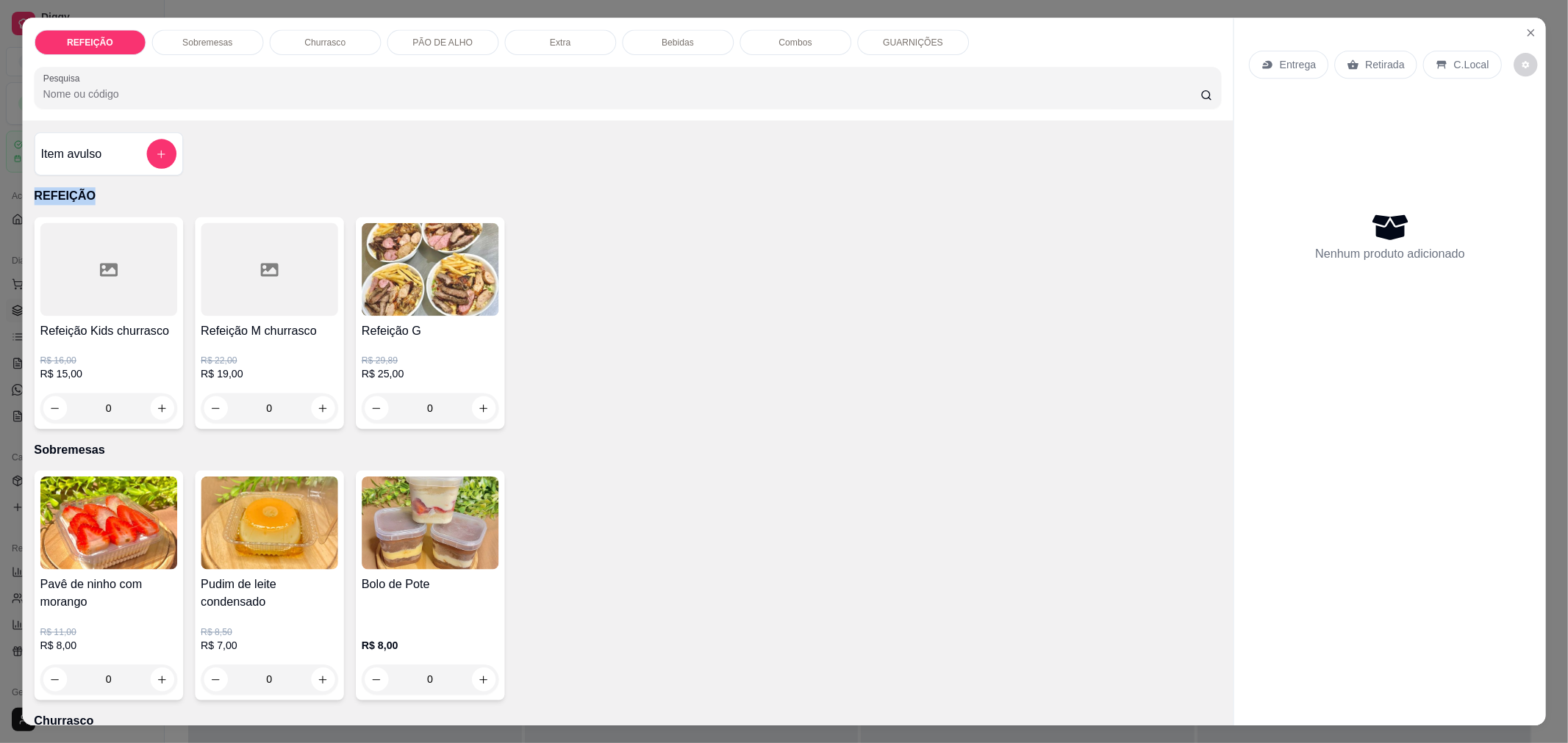
scroll to position [41, 0]
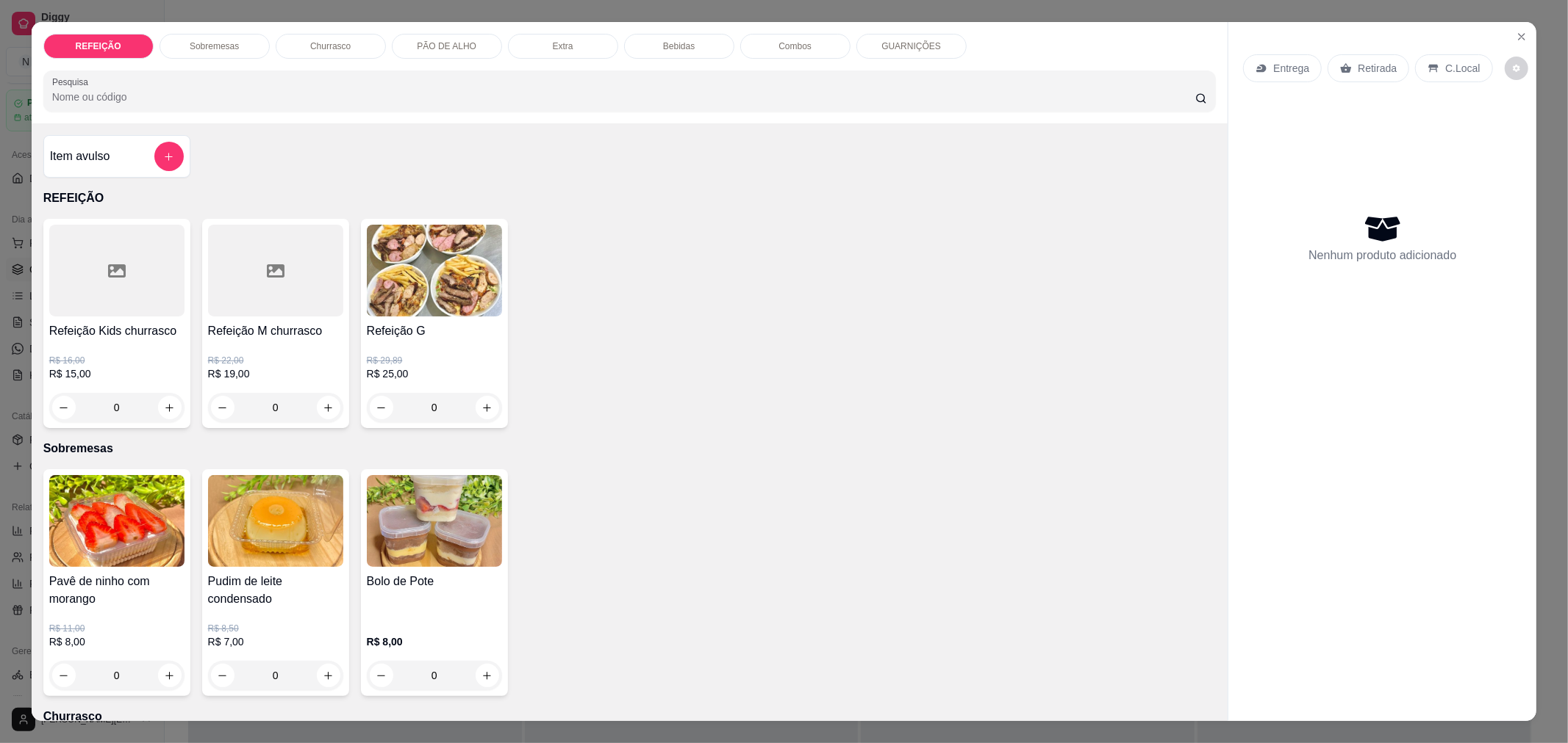
click at [475, 678] on div "0" at bounding box center [435, 676] width 136 height 30
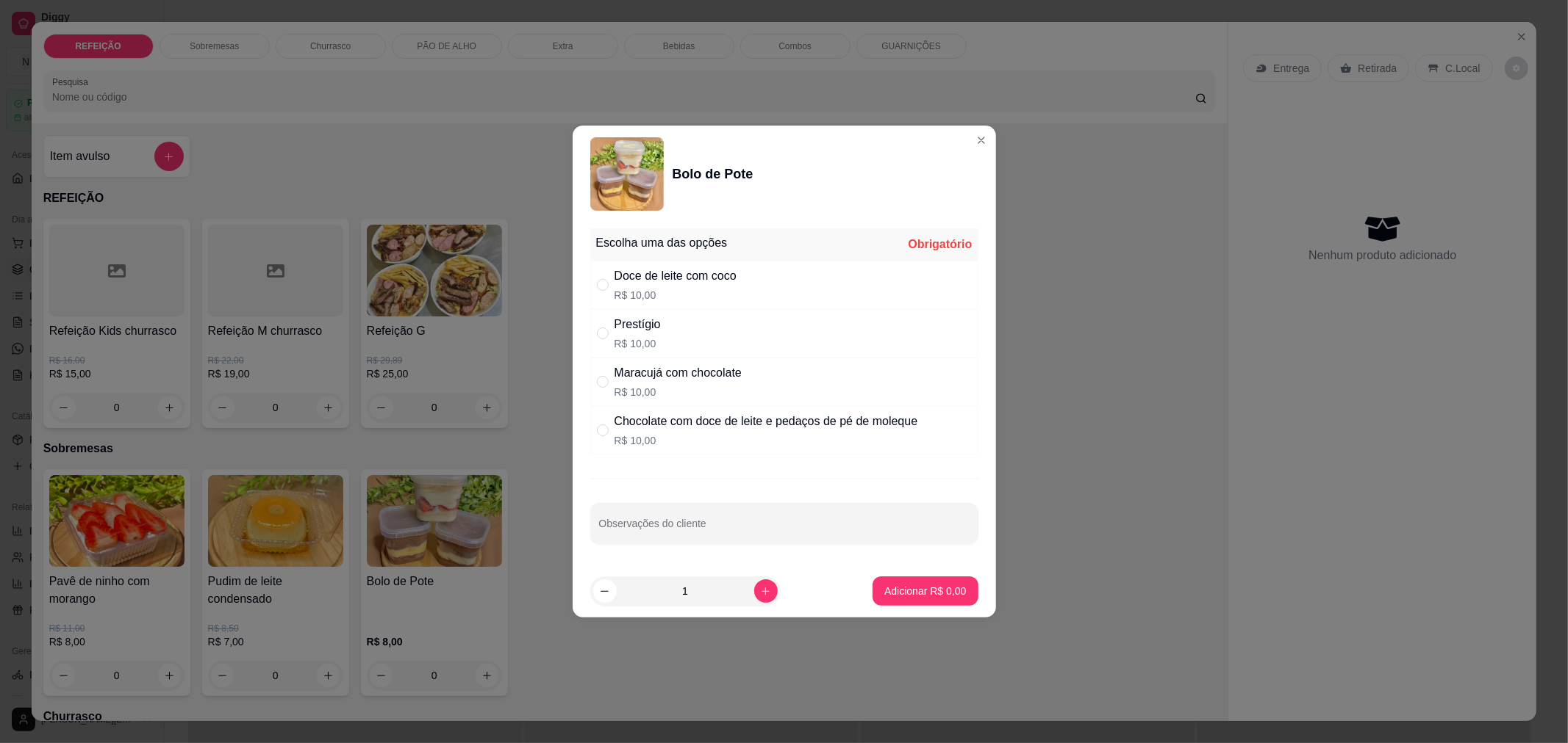
click at [662, 335] on div "Prestígio R$ 10,00" at bounding box center [784, 333] width 388 height 48
radio input "true"
click at [905, 590] on p "Adicionar R$ 10,00" at bounding box center [922, 591] width 85 height 14
type input "1"
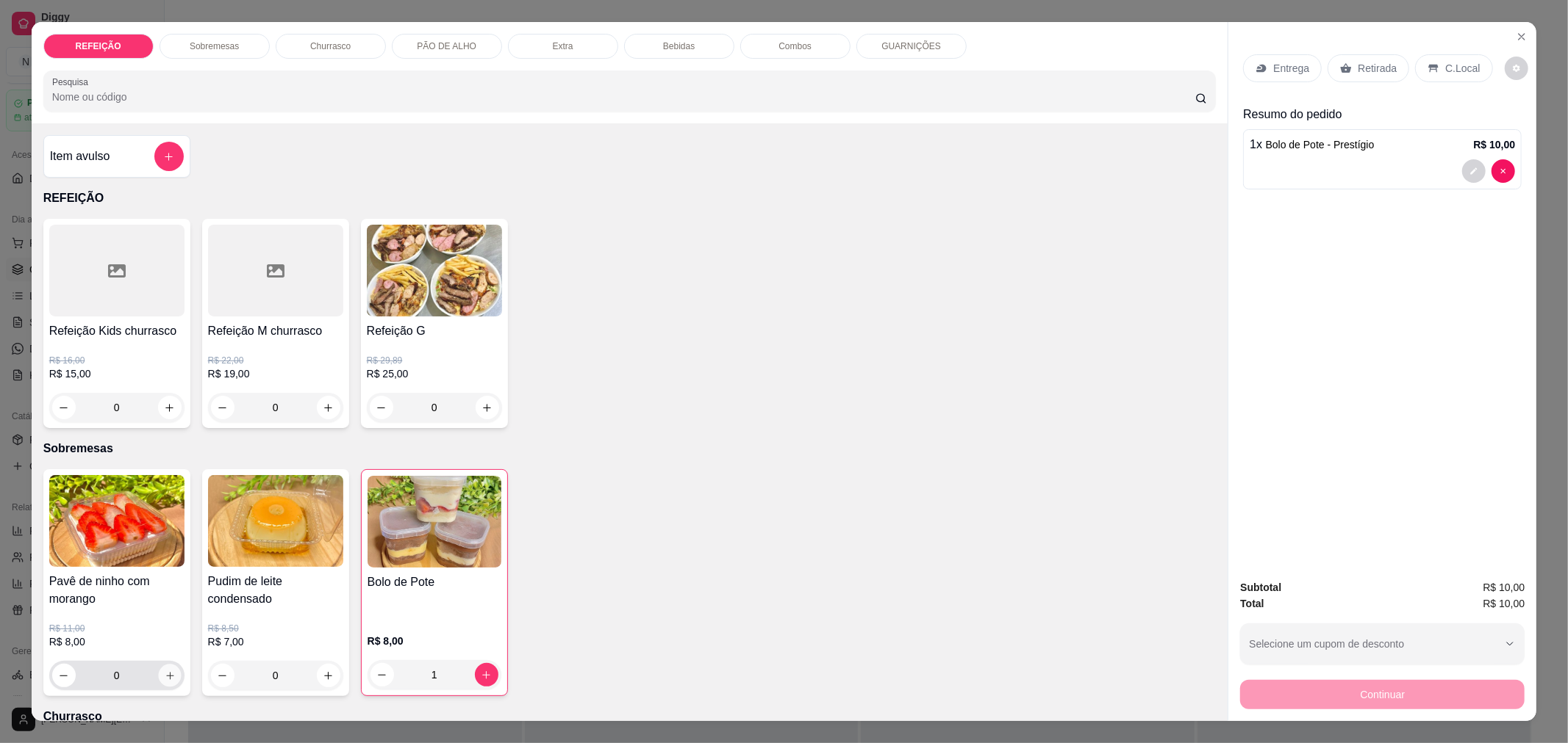
click at [164, 671] on icon "increase-product-quantity" at bounding box center [169, 676] width 11 height 11
type input "1"
click at [1261, 57] on div "Entrega" at bounding box center [1282, 69] width 79 height 28
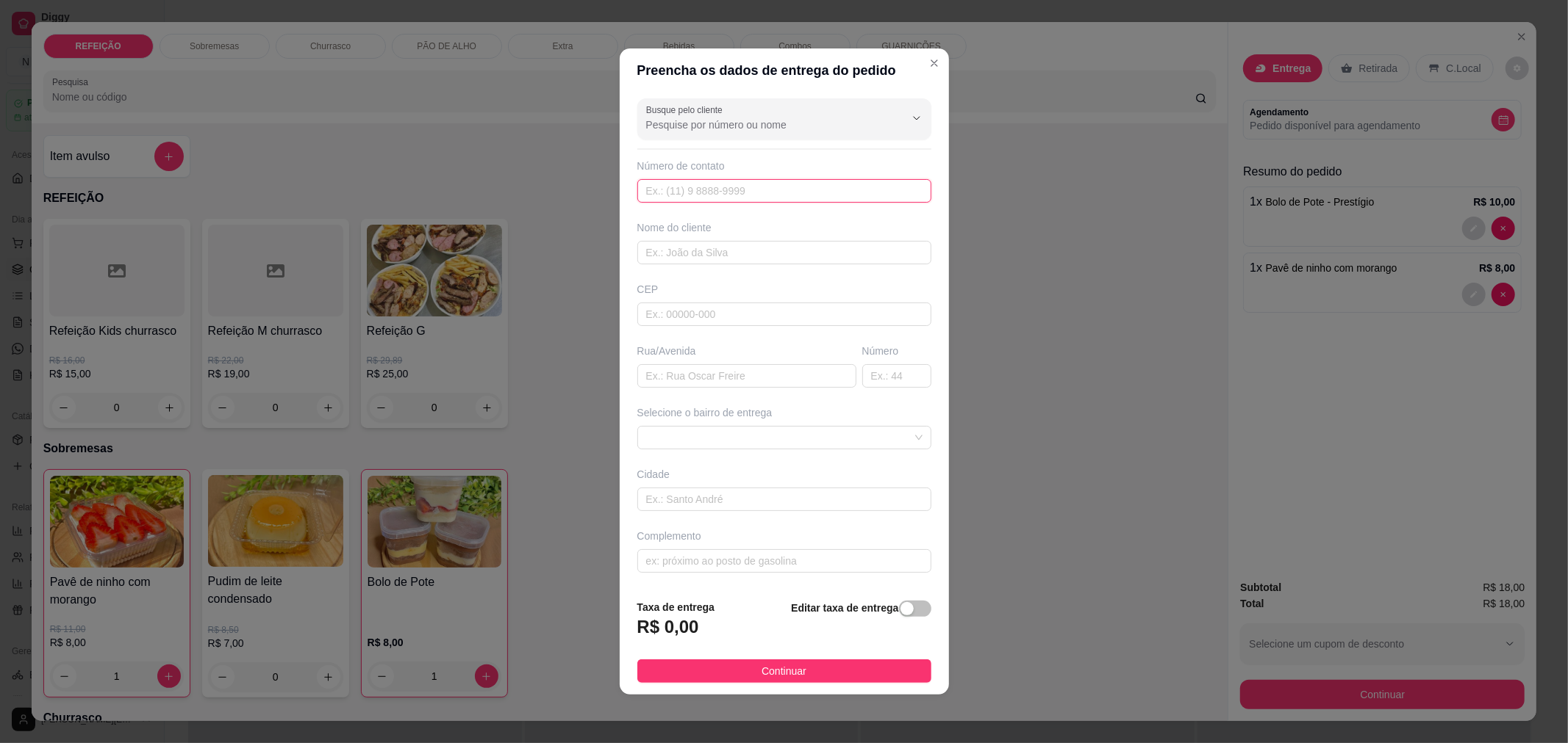
click at [816, 181] on input "text" at bounding box center [784, 191] width 294 height 23
type input "[PHONE_NUMBER]"
click at [800, 244] on input "text" at bounding box center [784, 252] width 294 height 23
type input "[PERSON_NAME]"
click at [718, 380] on input "text" at bounding box center [747, 376] width 219 height 23
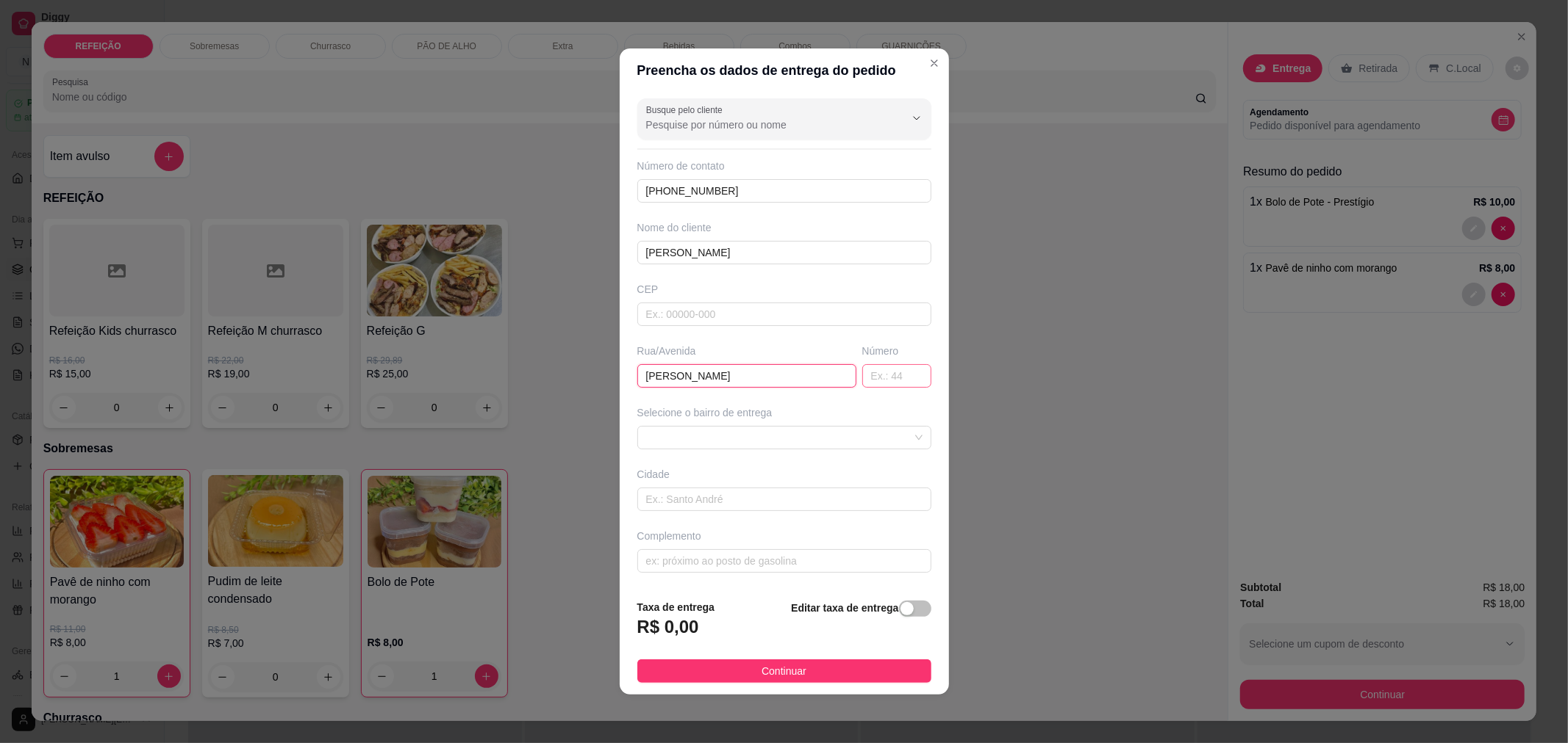
type input "[PERSON_NAME]"
click at [862, 373] on input "text" at bounding box center [896, 376] width 69 height 23
click at [886, 437] on span at bounding box center [784, 438] width 277 height 22
type input "158"
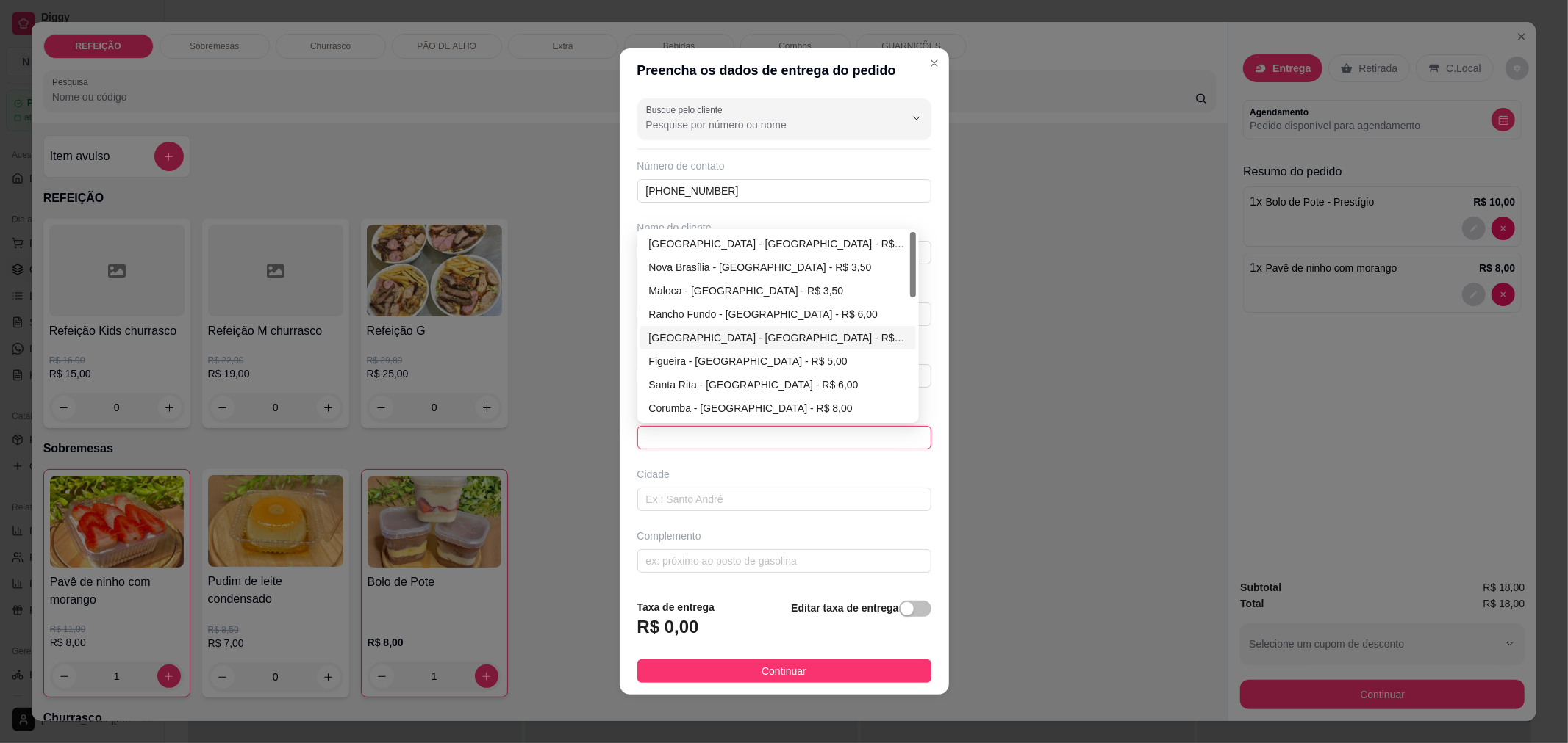
click at [913, 336] on div at bounding box center [913, 326] width 6 height 188
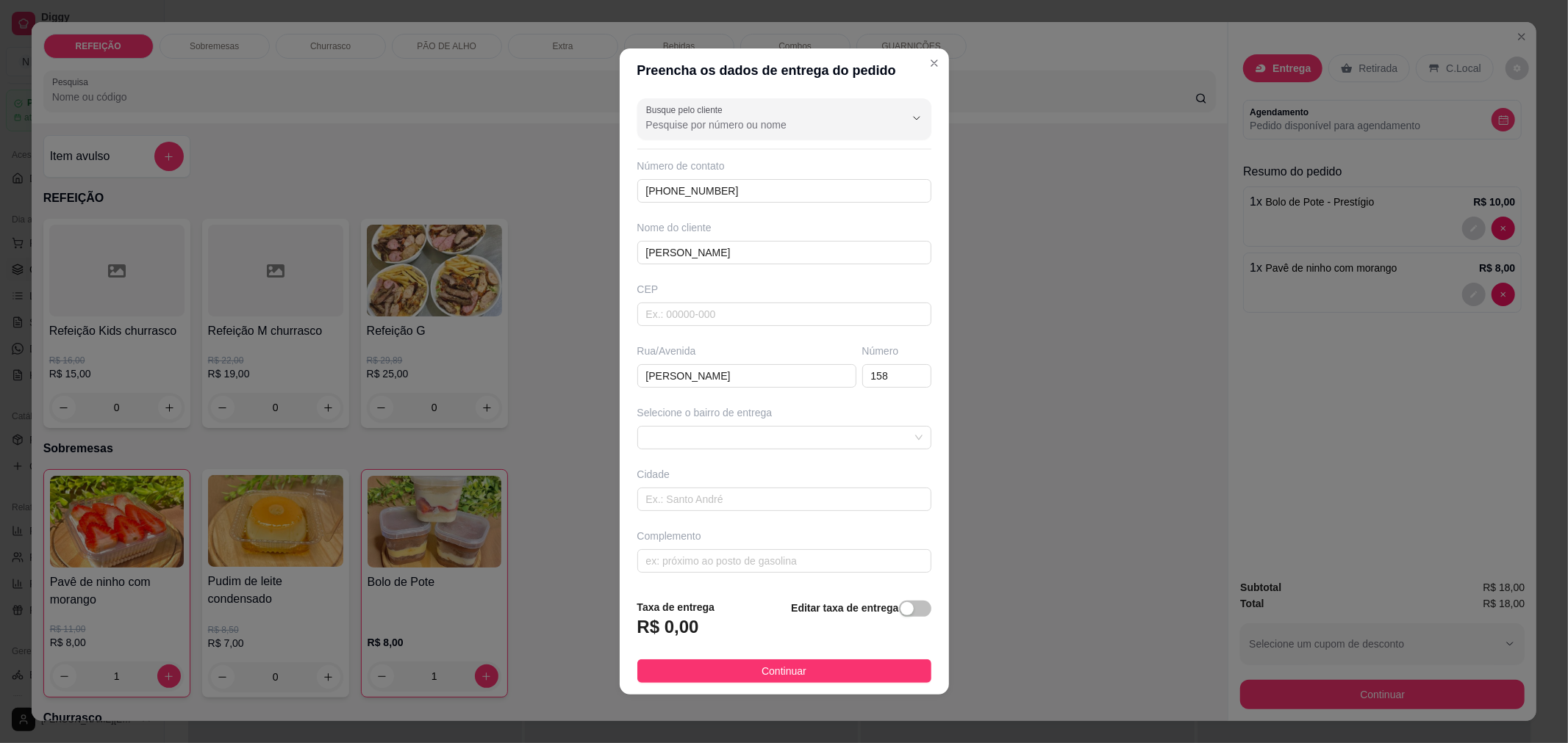
click at [922, 340] on div "Busque pelo cliente Número de contato [PHONE_NUMBER] Nome do cliente wallace CE…" at bounding box center [784, 340] width 330 height 495
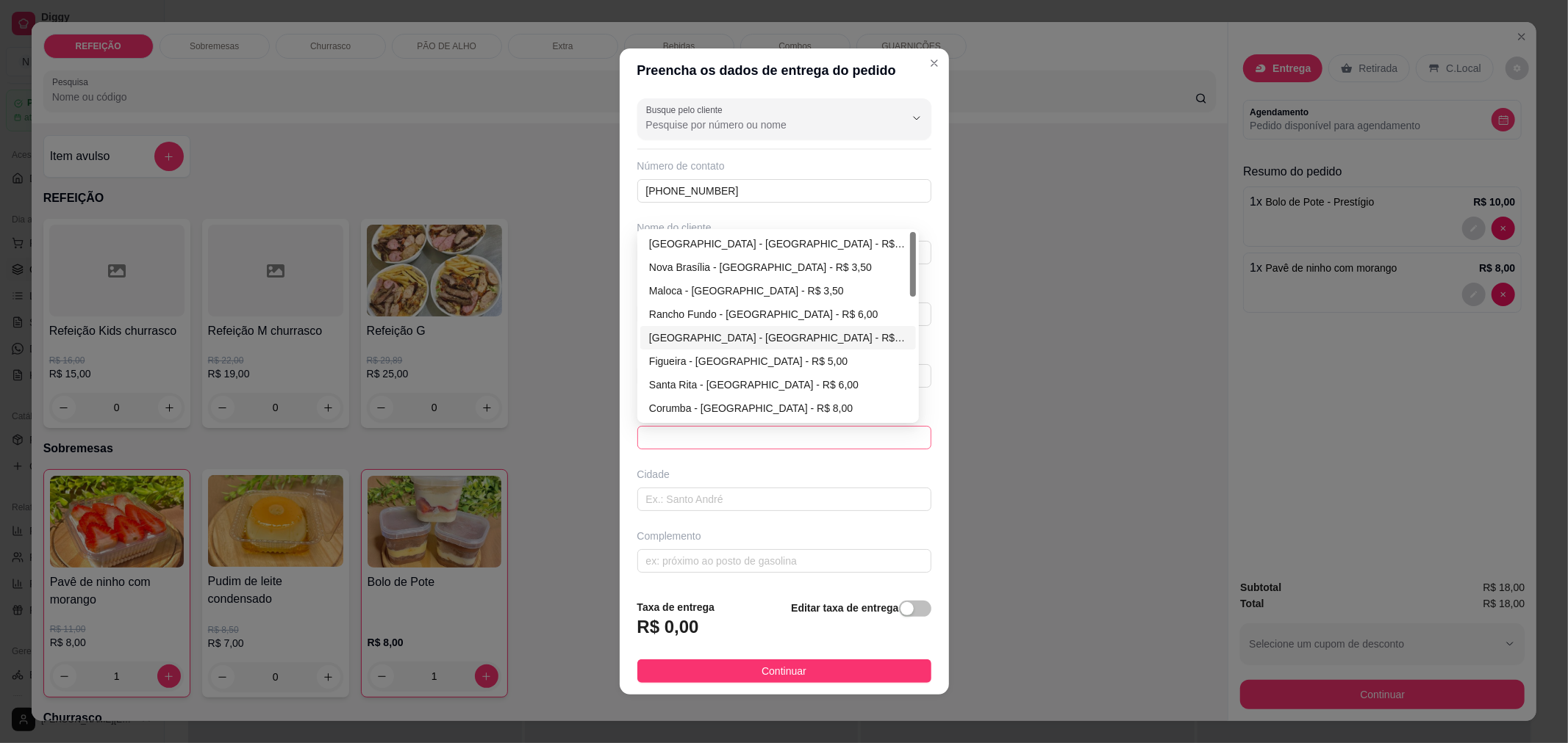
click at [864, 438] on span at bounding box center [784, 438] width 277 height 22
drag, startPoint x: 912, startPoint y: 294, endPoint x: 889, endPoint y: 393, distance: 101.6
click at [889, 393] on div "[GEOGRAPHIC_DATA] - [GEOGRAPHIC_DATA] - R$ 7,00 [GEOGRAPHIC_DATA] - [GEOGRAPHIC…" at bounding box center [778, 326] width 276 height 188
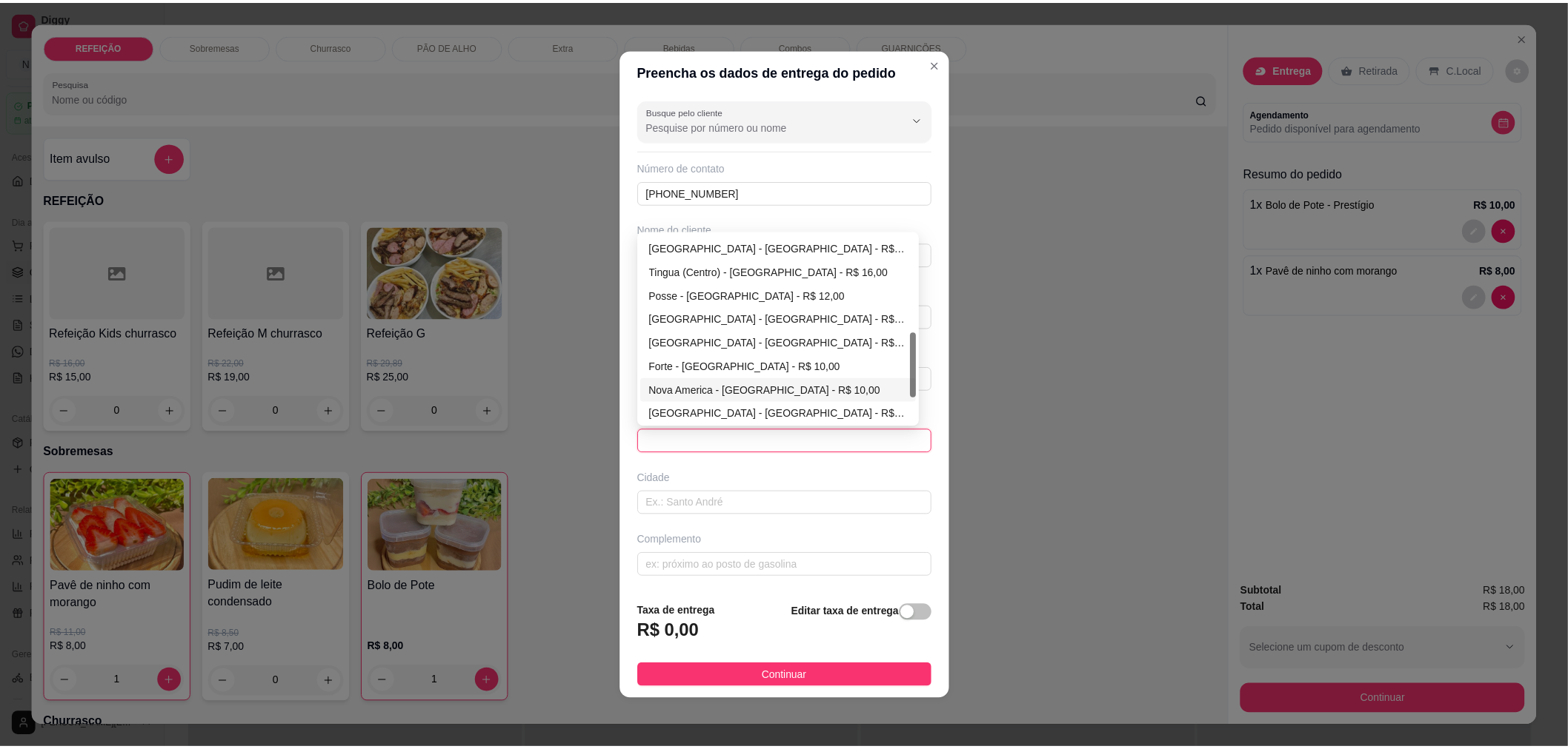
scroll to position [284, 0]
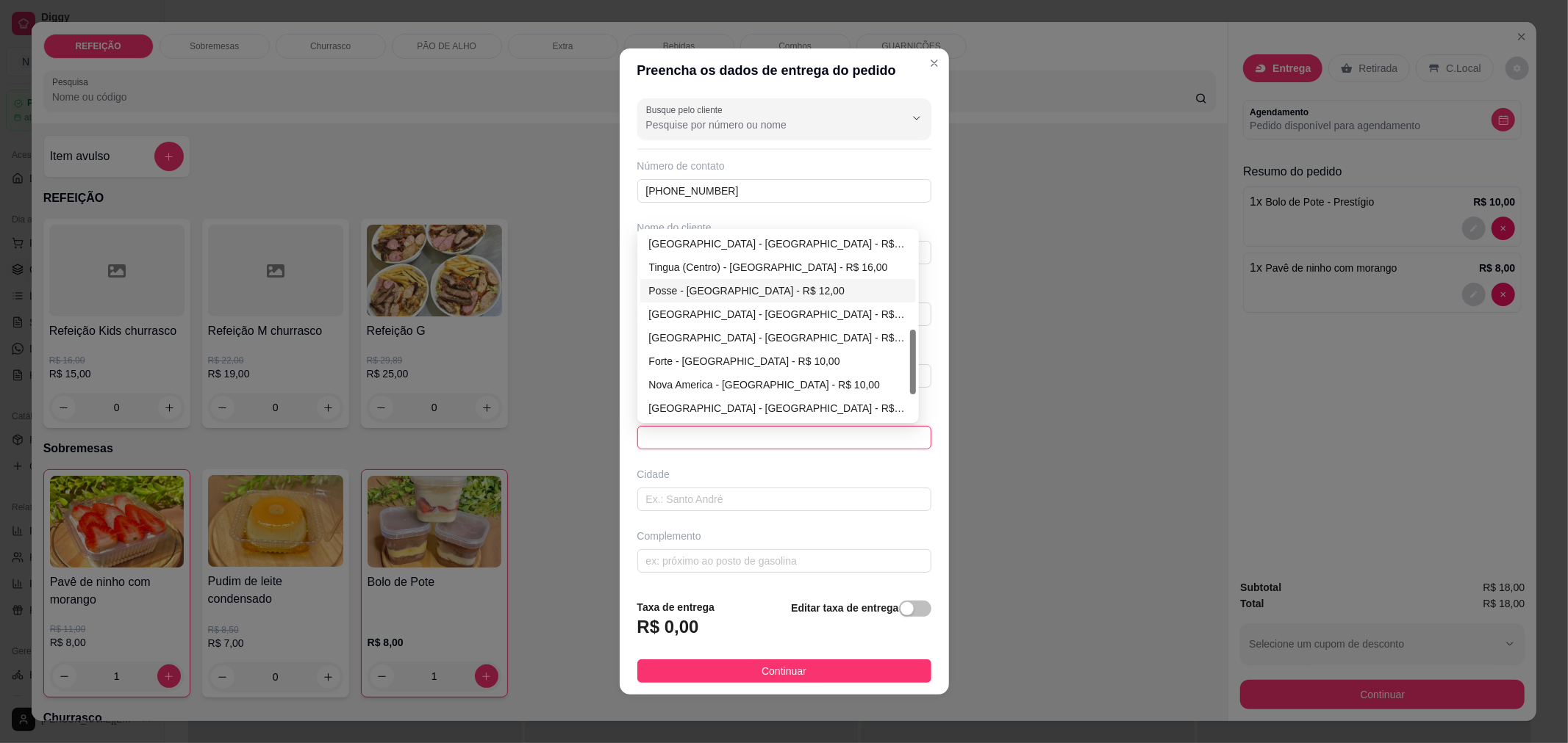
click at [765, 283] on div "Posse - [GEOGRAPHIC_DATA] - R$ 12,00" at bounding box center [778, 291] width 258 height 16
type input "[GEOGRAPHIC_DATA]"
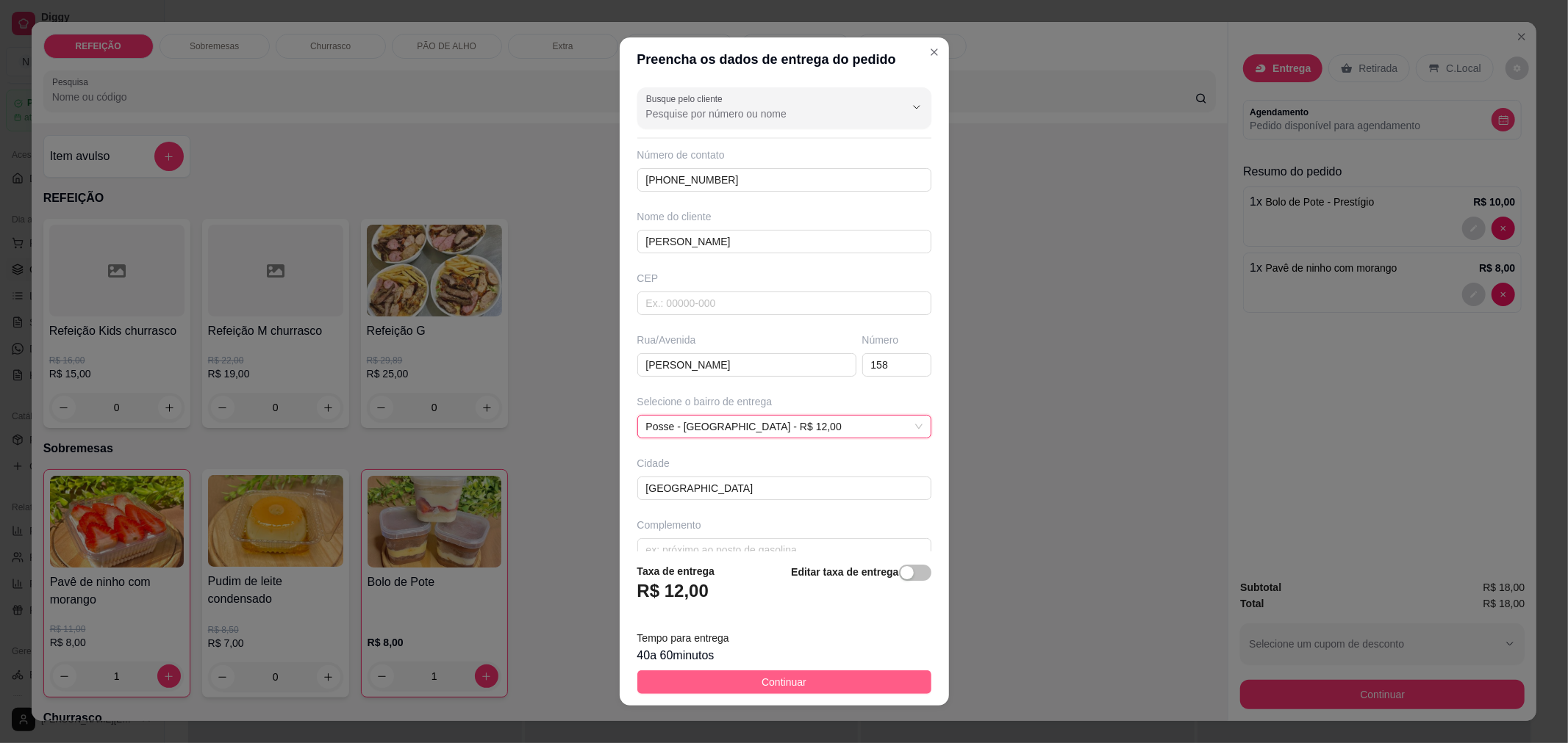
click at [795, 671] on button "Continuar" at bounding box center [784, 682] width 294 height 23
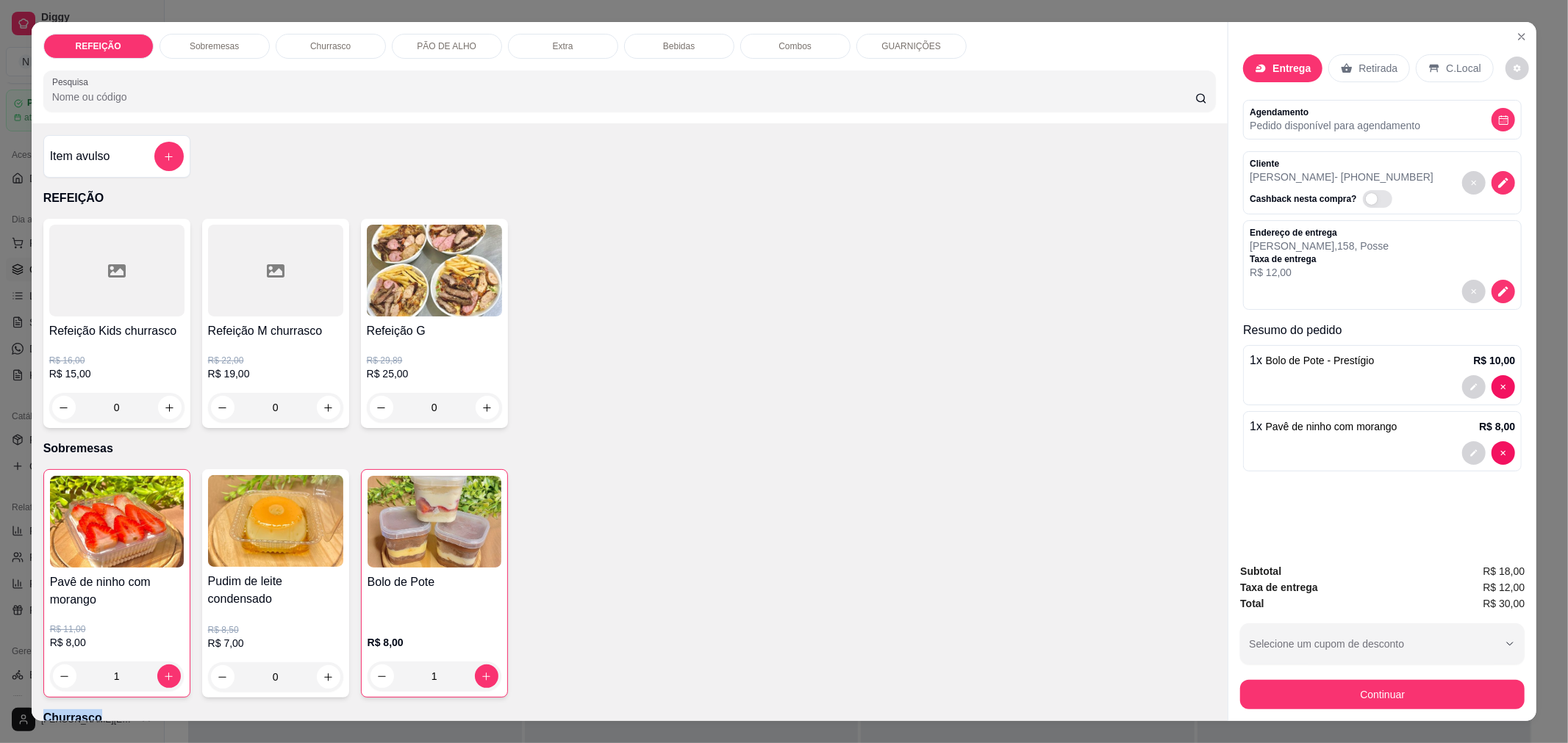
click at [795, 671] on div "Pavê de ninho com morango R$ 11,00 R$ 8,00 1 Pudim de leite condensado R$ 8,50 …" at bounding box center [630, 583] width 1173 height 228
click at [1277, 692] on button "Continuar" at bounding box center [1383, 694] width 276 height 29
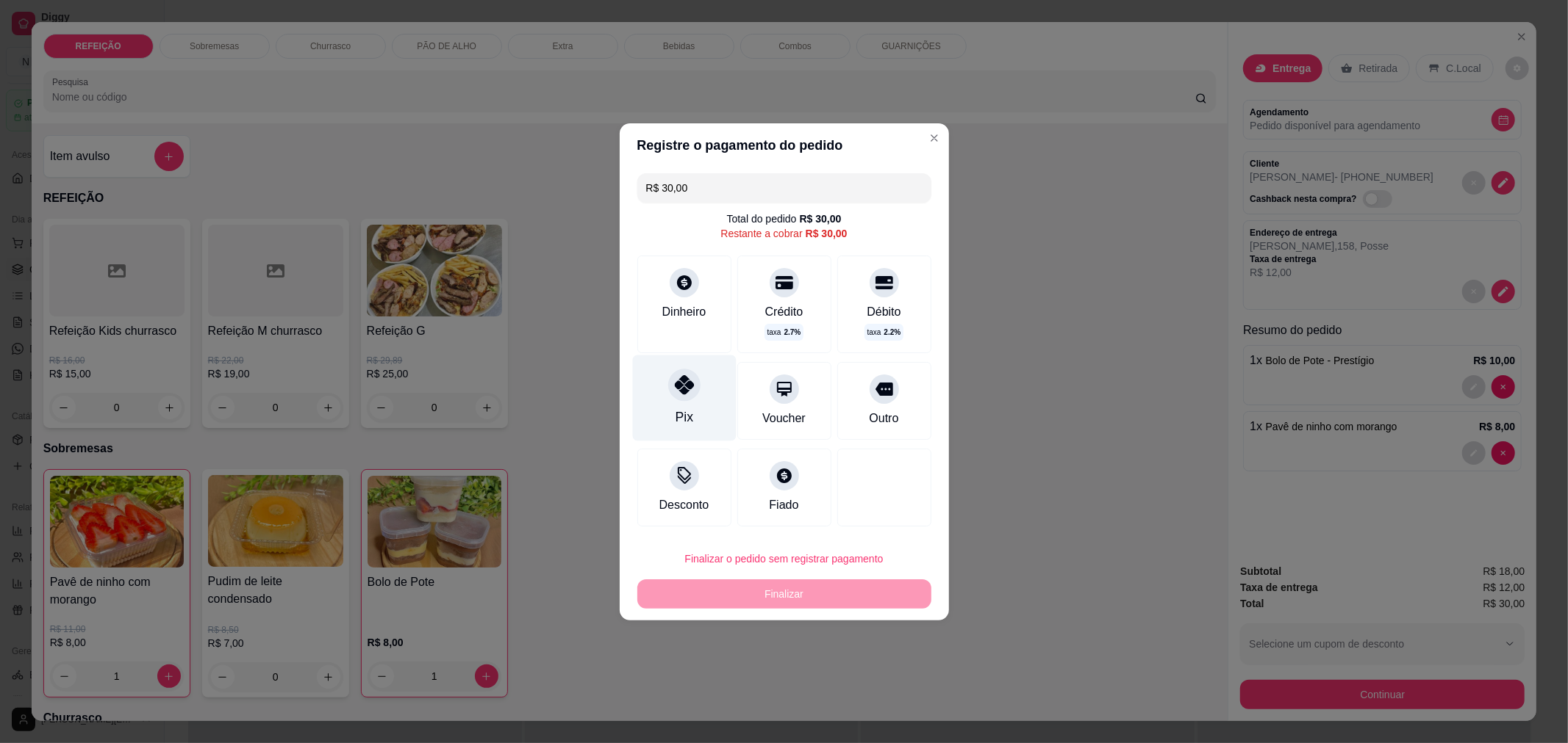
click at [682, 388] on icon at bounding box center [683, 385] width 19 height 19
type input "R$ 0,00"
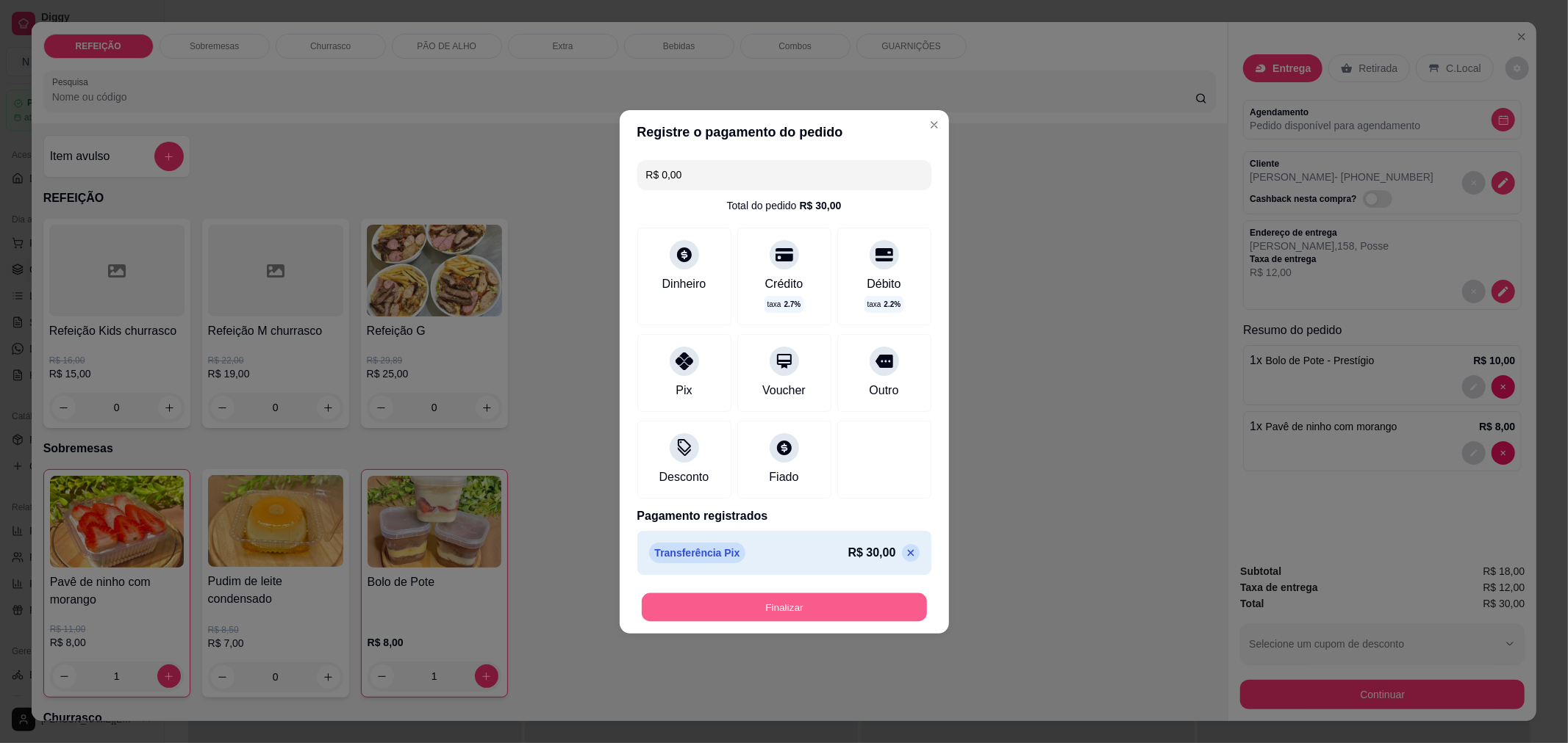
click at [720, 611] on button "Finalizar" at bounding box center [784, 607] width 285 height 29
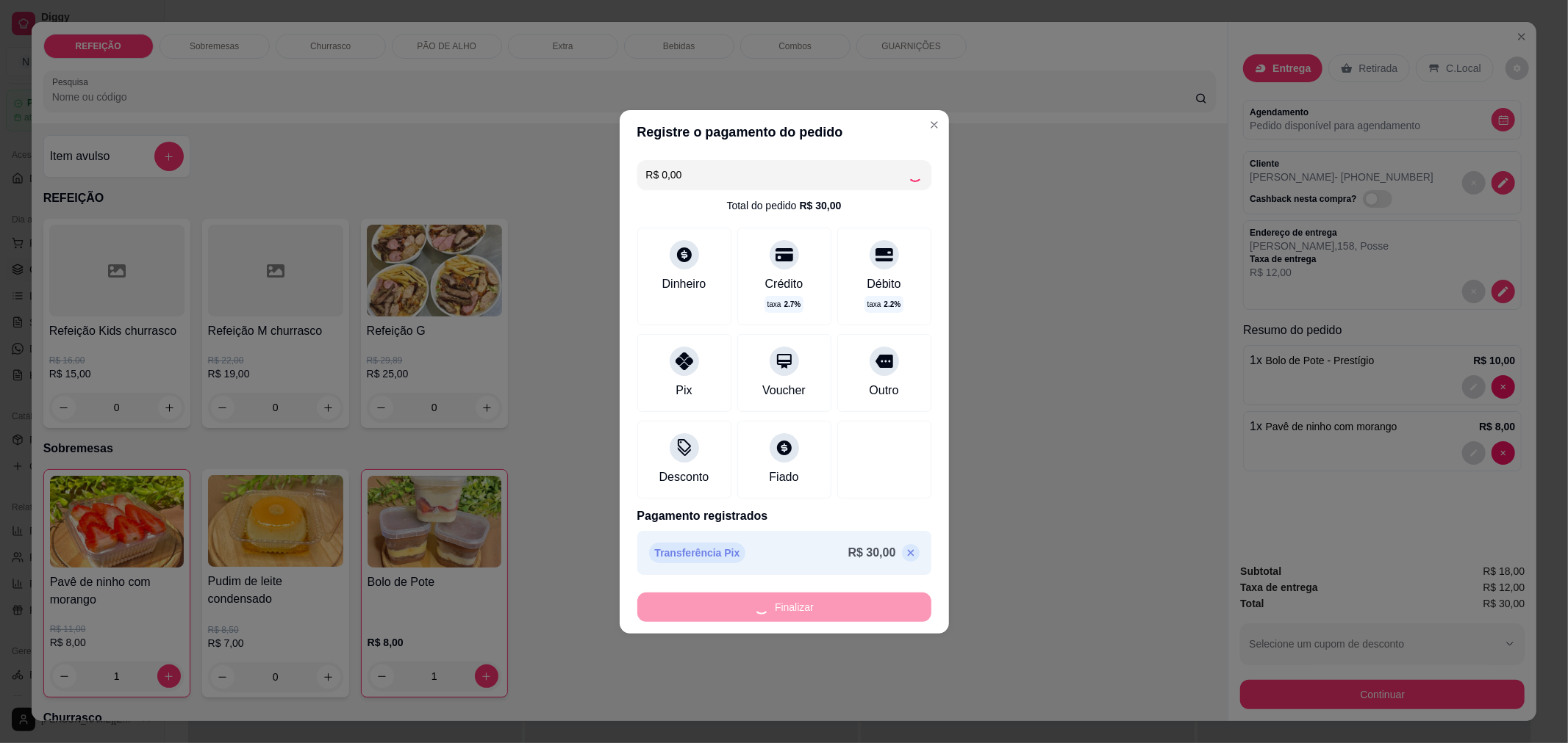
type input "0"
type input "-R$ 30,00"
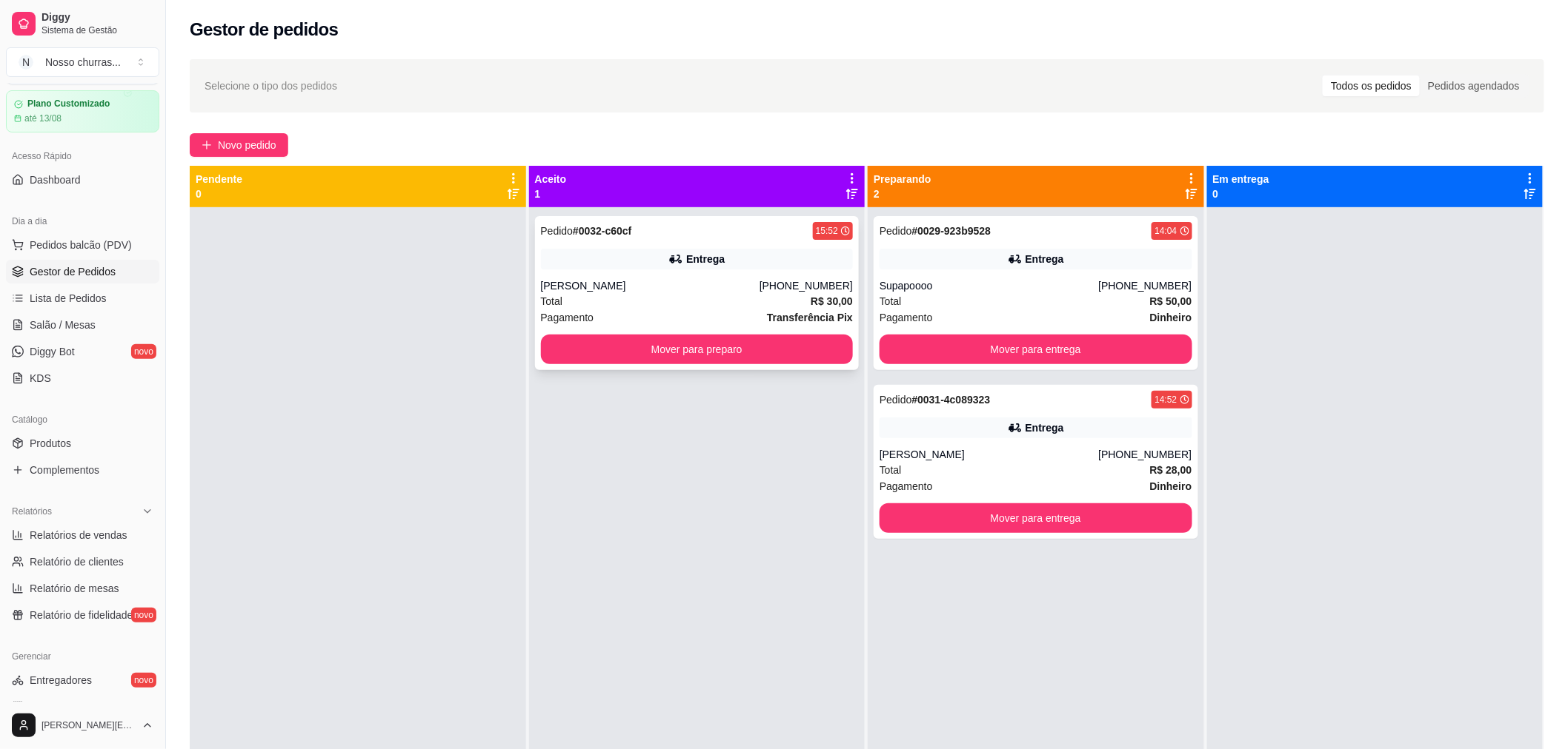
click at [735, 294] on div "Total R$ 30,00" at bounding box center [698, 301] width 313 height 16
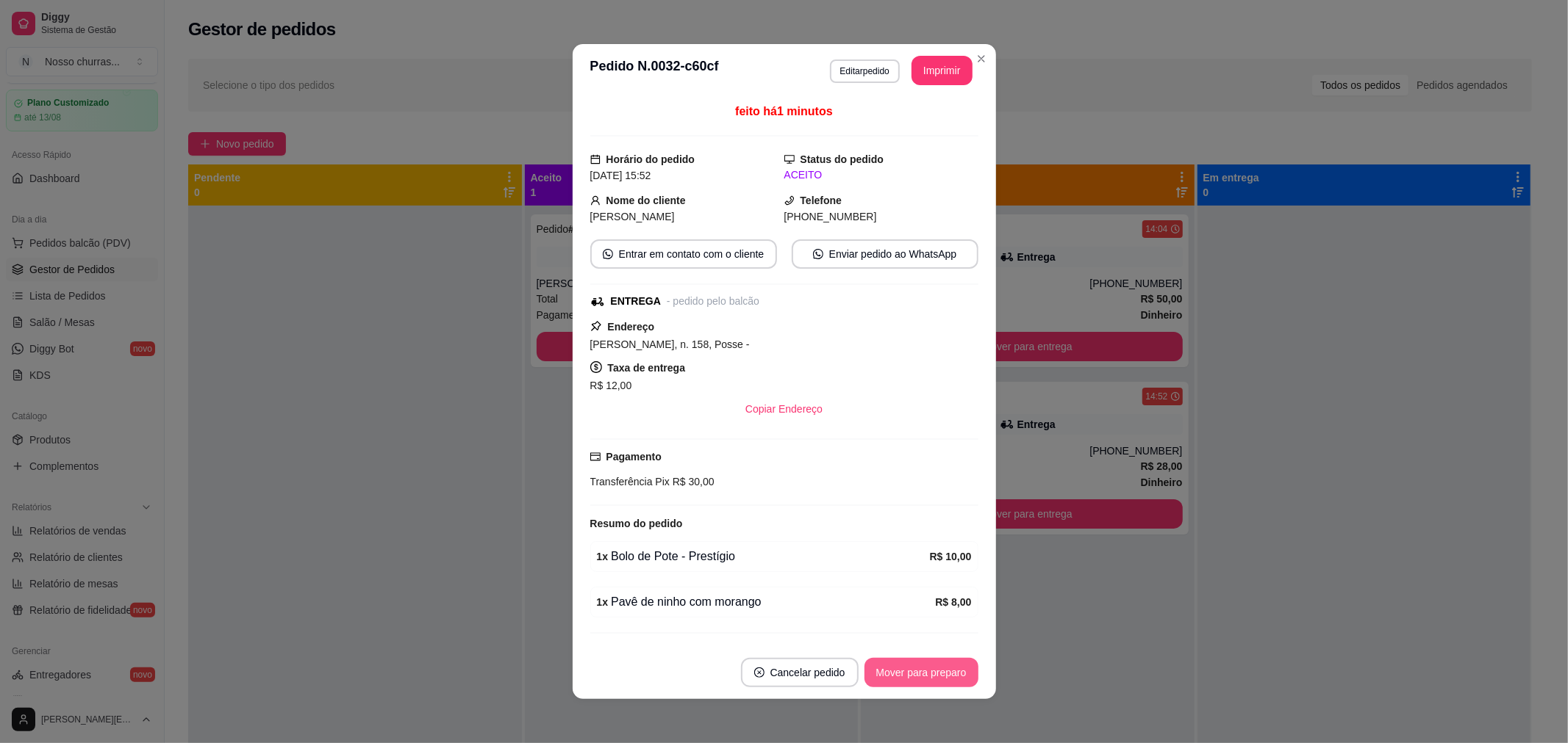
click at [892, 677] on button "Mover para preparo" at bounding box center [921, 673] width 114 height 30
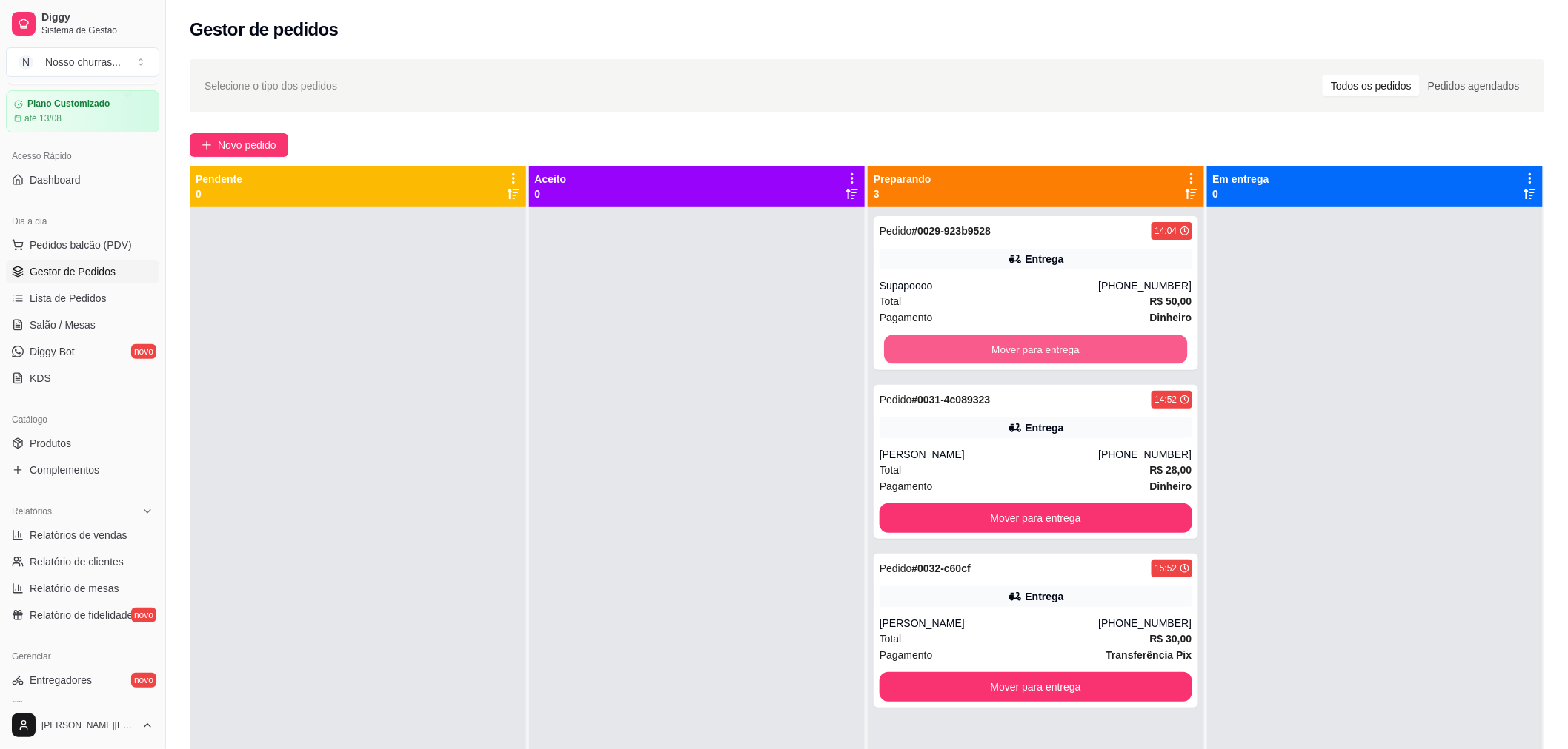
click at [1110, 345] on button "Mover para entrega" at bounding box center [1035, 349] width 303 height 29
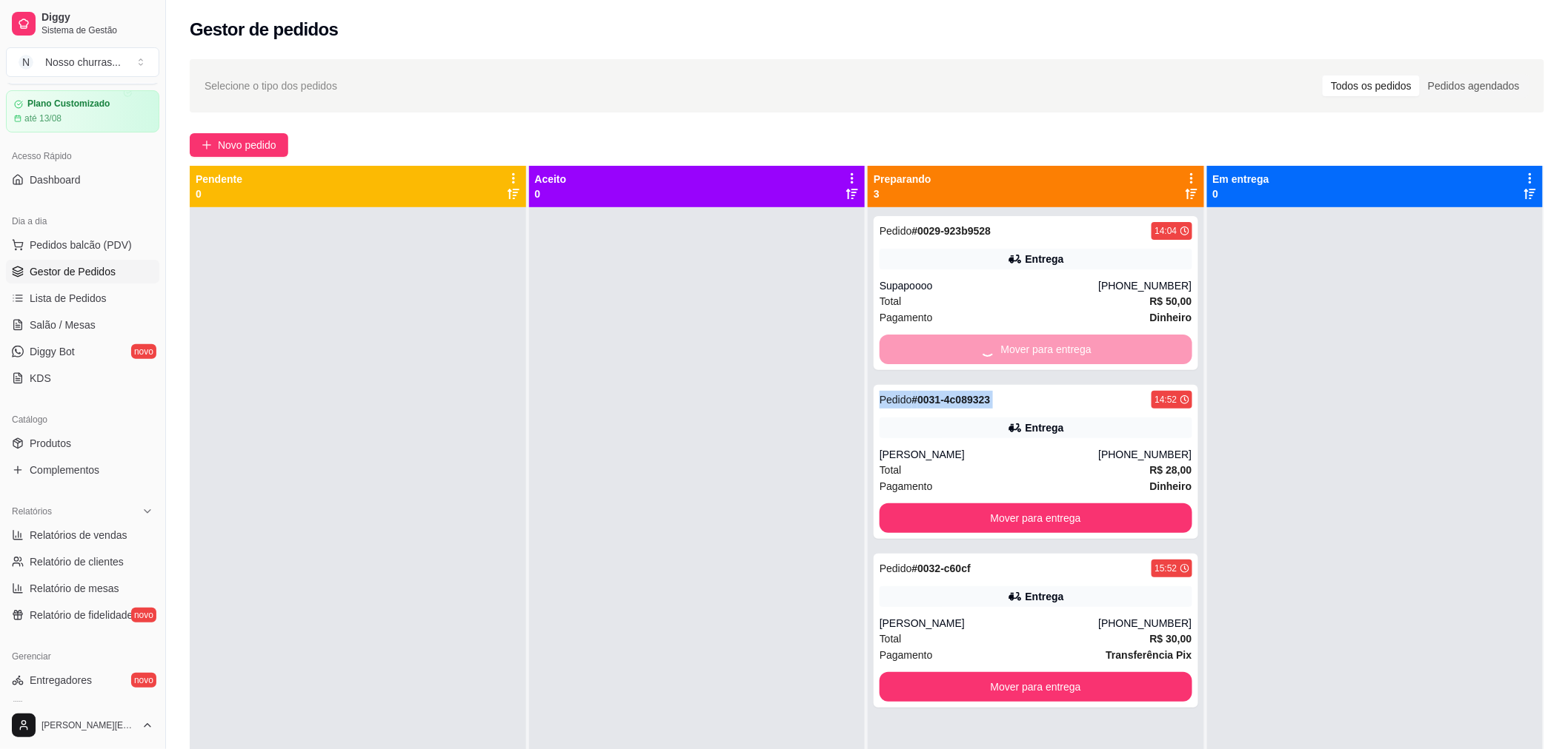
click at [1110, 345] on div "Mover para entrega" at bounding box center [1036, 349] width 313 height 30
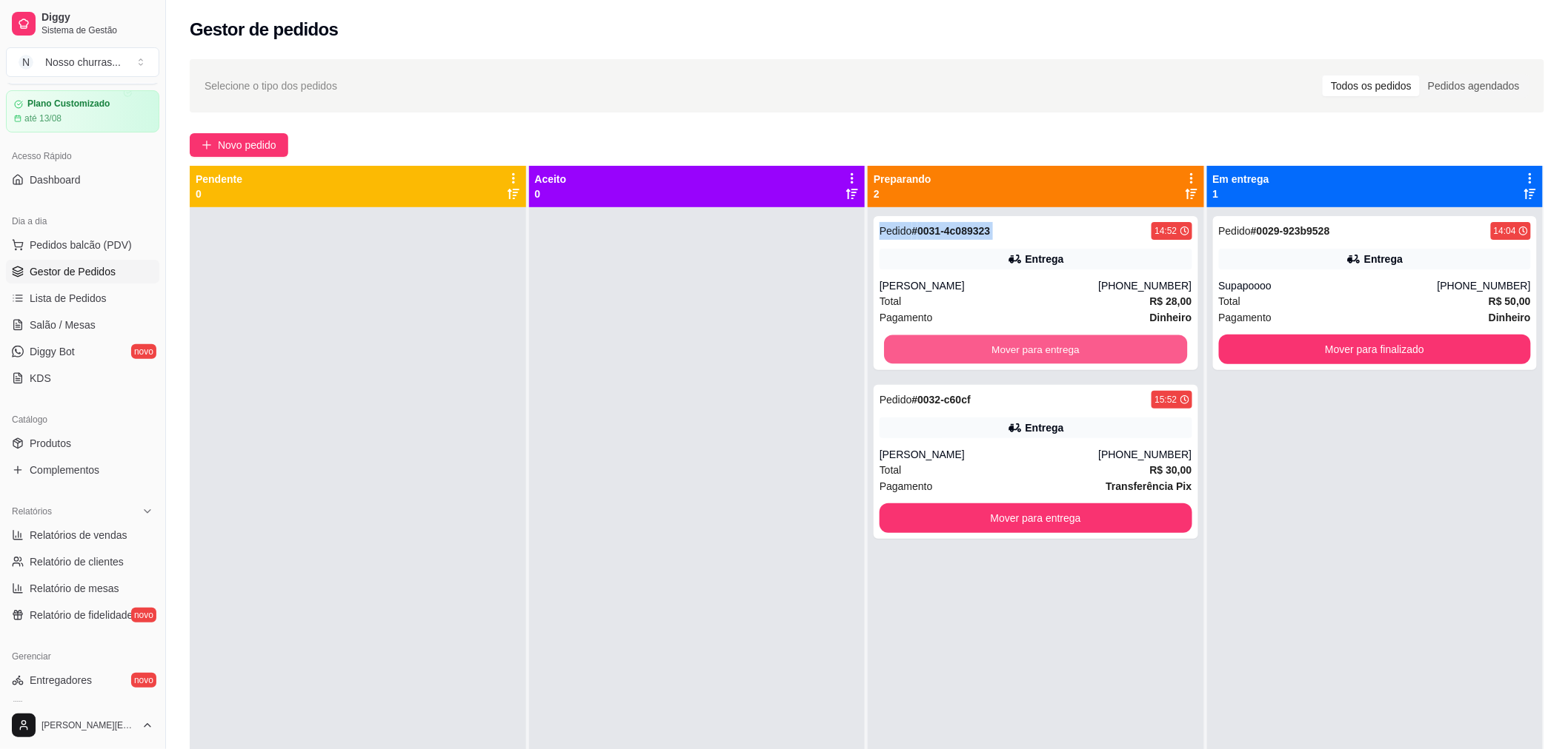
click at [1119, 345] on button "Mover para entrega" at bounding box center [1035, 349] width 303 height 29
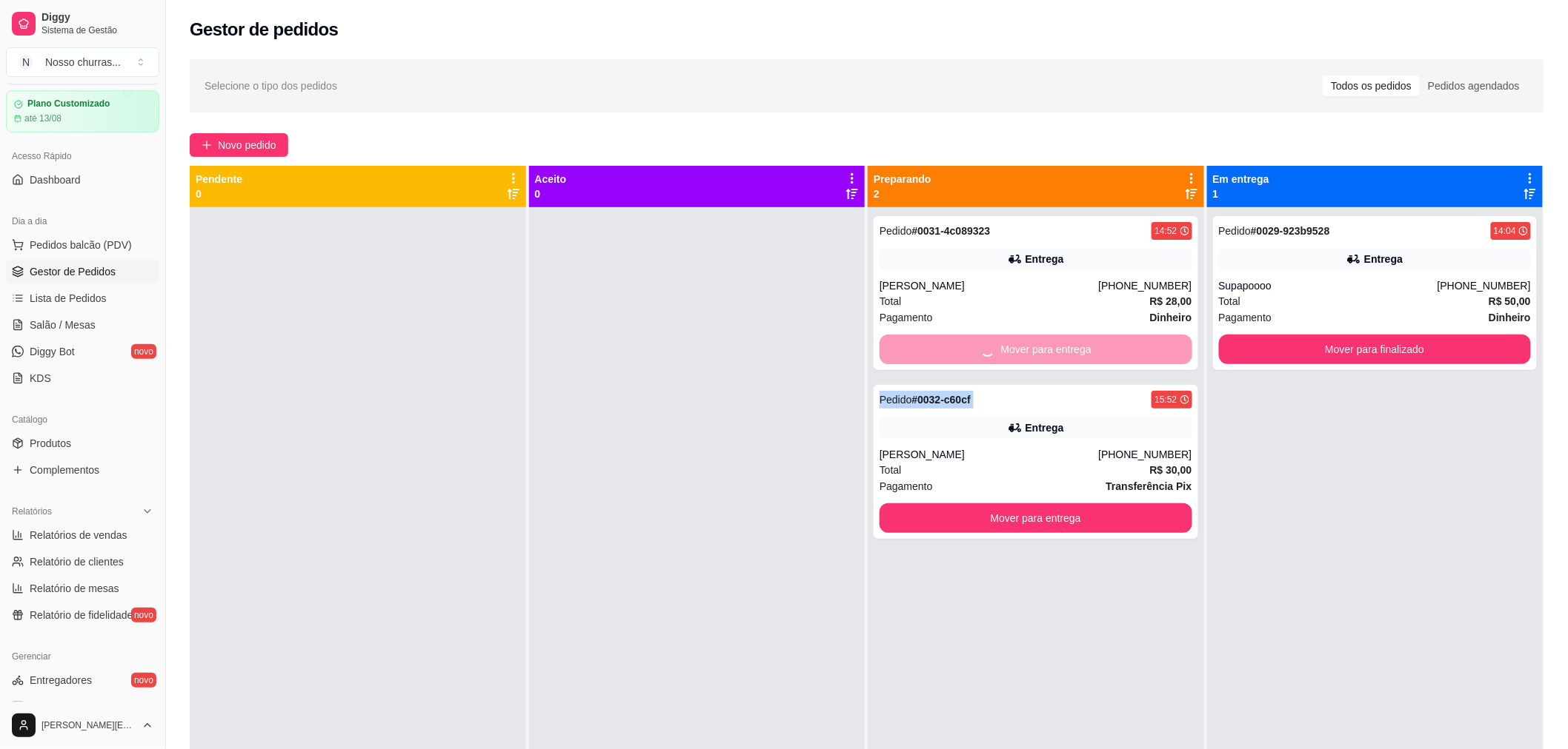
click at [1119, 345] on div "Mover para entrega" at bounding box center [1036, 349] width 313 height 30
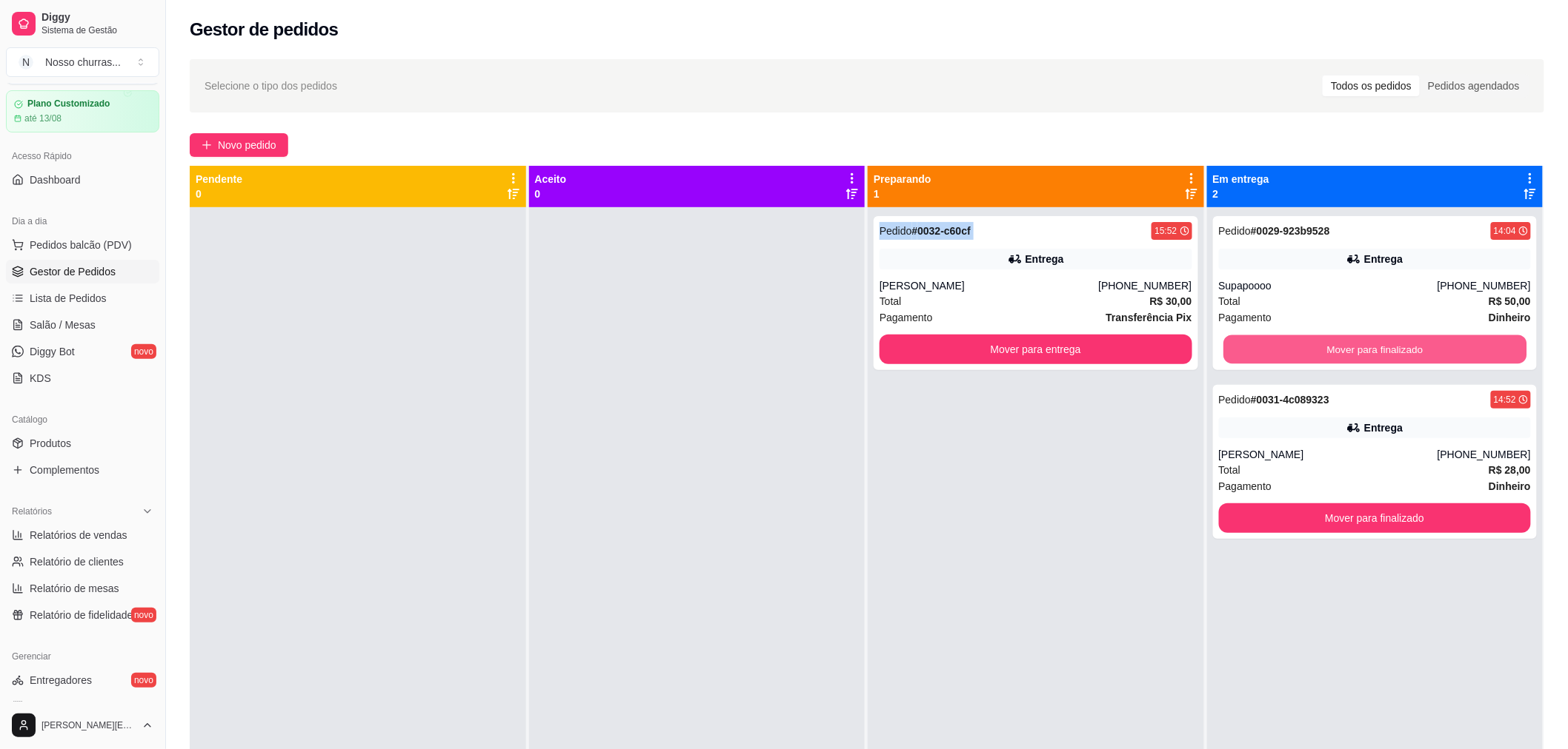
click at [1268, 358] on button "Mover para finalizado" at bounding box center [1375, 349] width 303 height 29
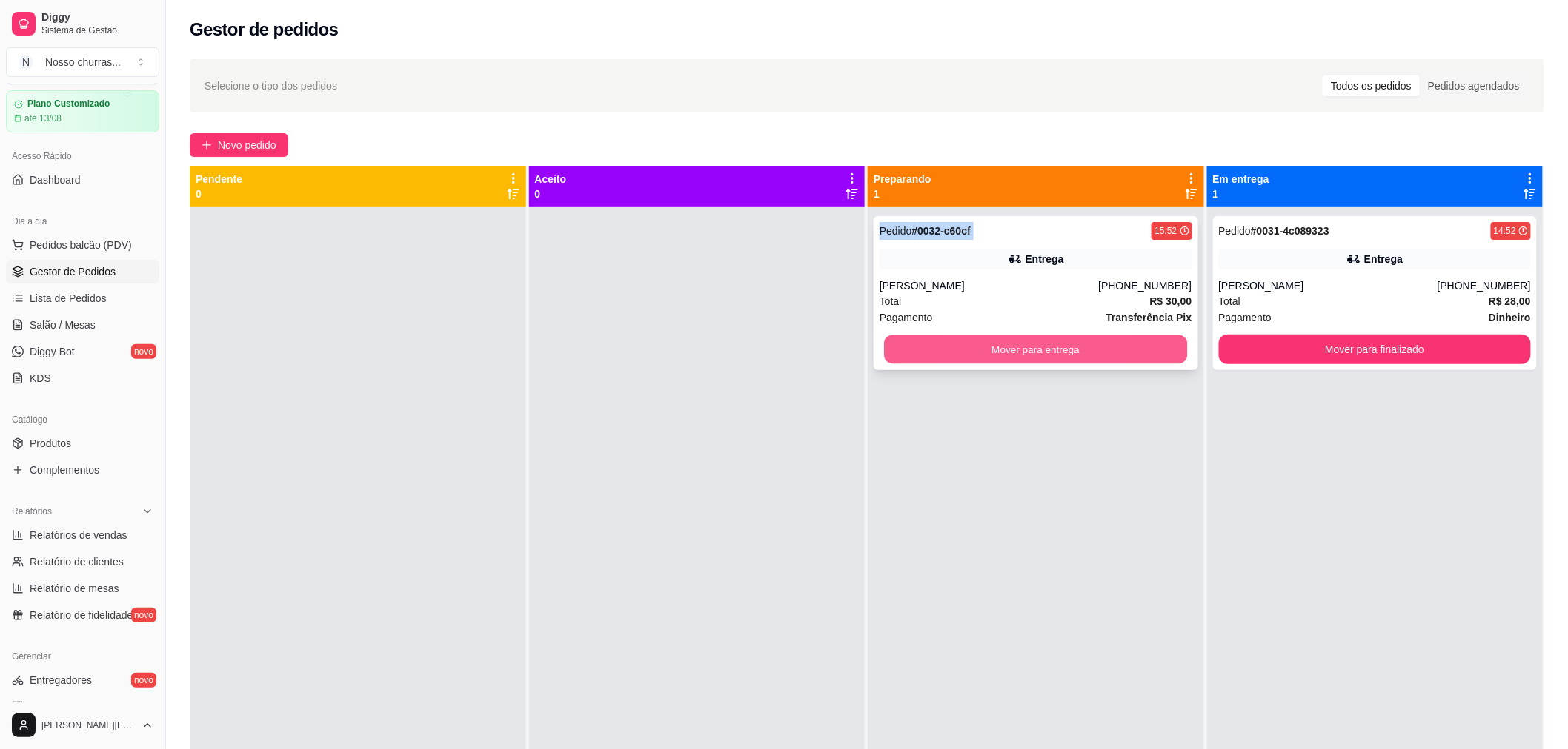
click at [1102, 342] on button "Mover para entrega" at bounding box center [1035, 349] width 303 height 29
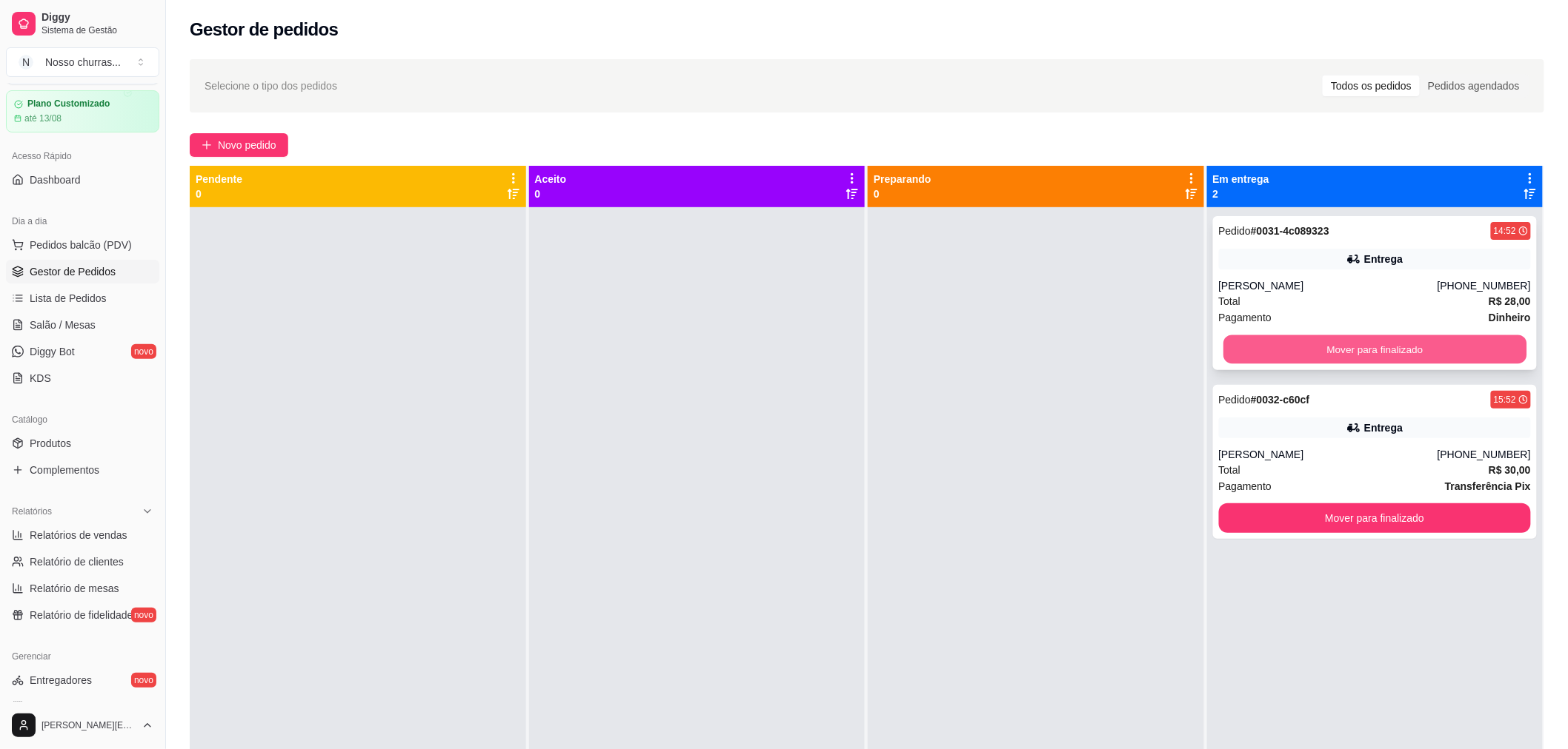
click at [1269, 345] on button "Mover para finalizado" at bounding box center [1375, 349] width 303 height 29
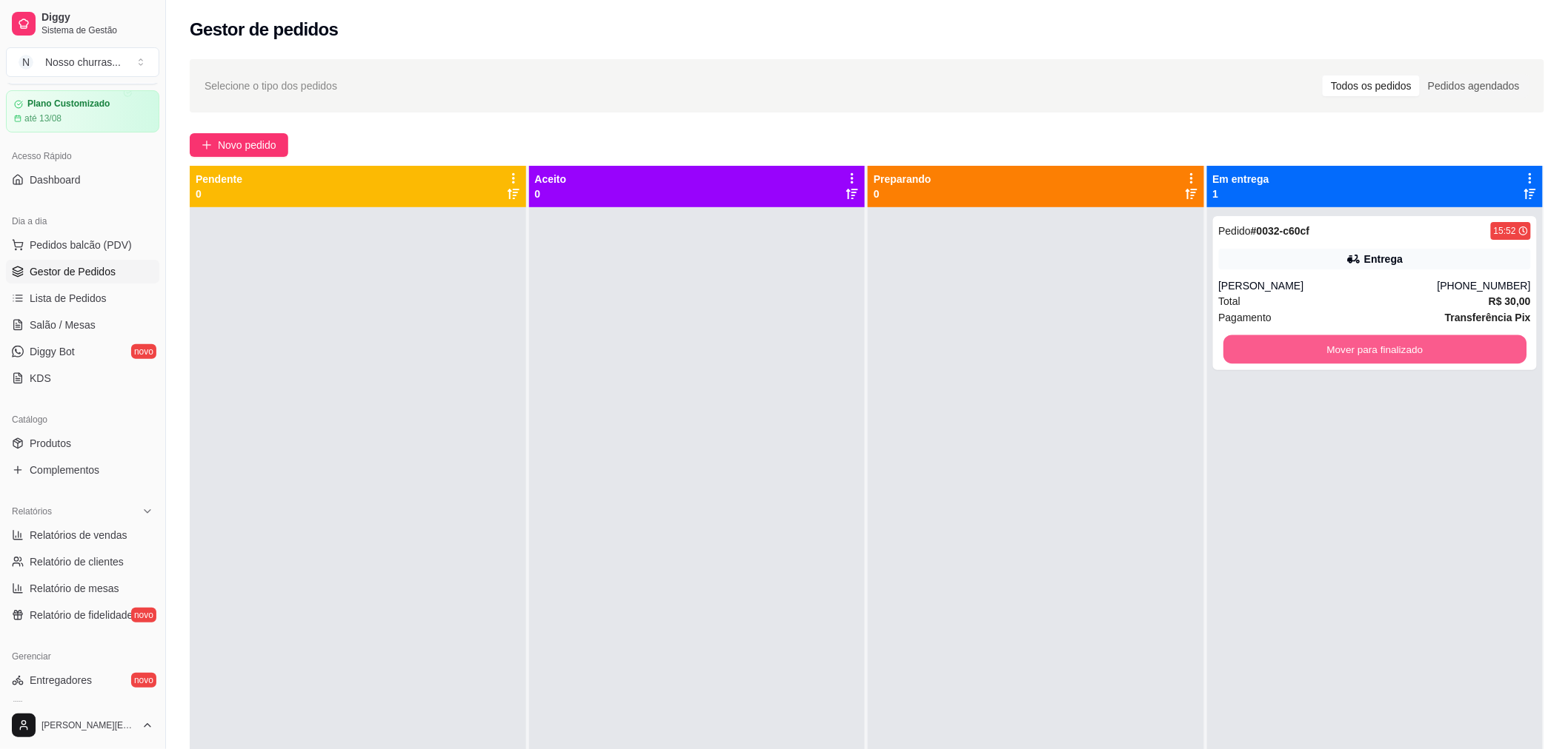
click at [1269, 345] on button "Mover para finalizado" at bounding box center [1375, 349] width 303 height 29
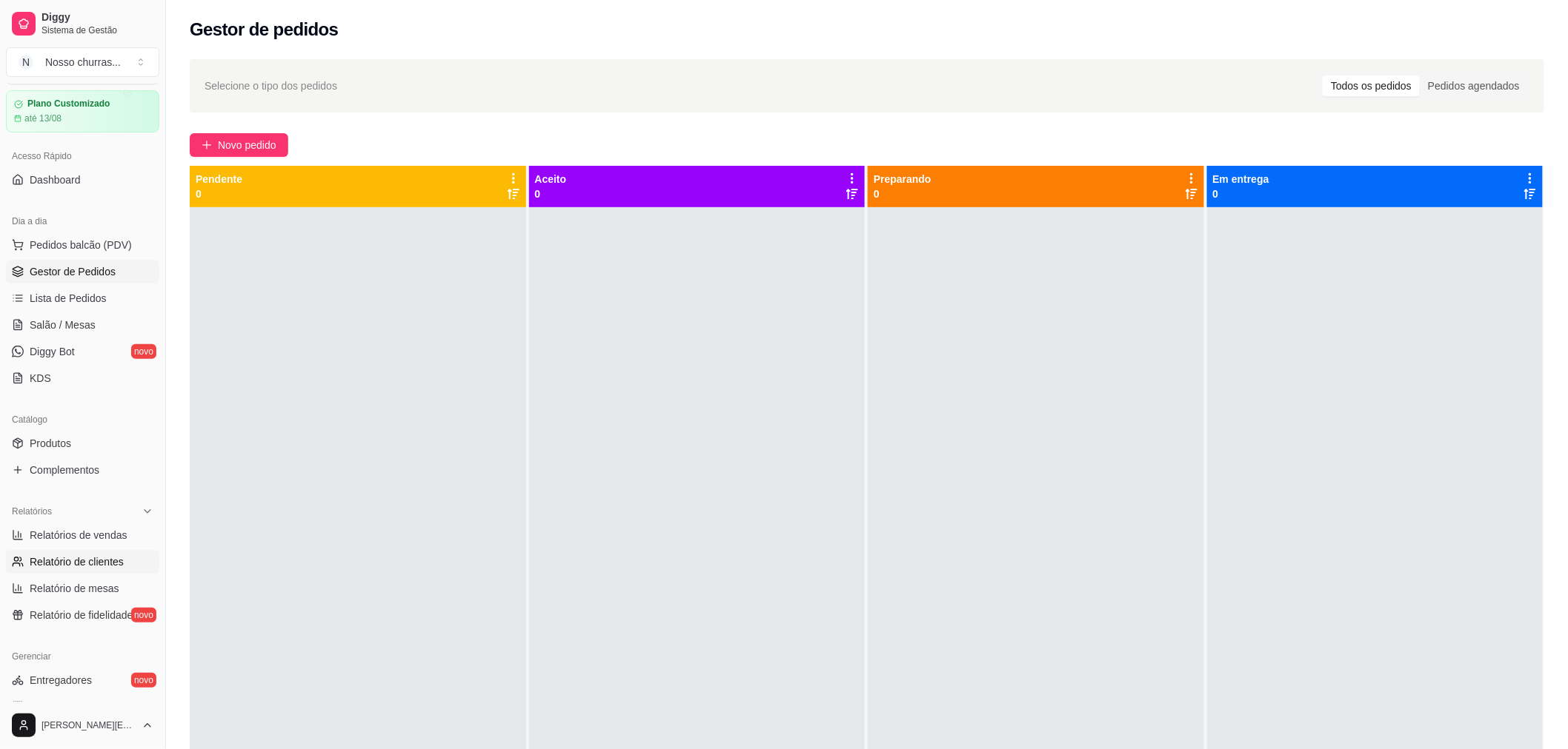
click at [114, 564] on span "Relatório de clientes" at bounding box center [77, 561] width 94 height 15
select select "30"
select select "HIGHEST_TOTAL_SPENT_WITH_ORDERS"
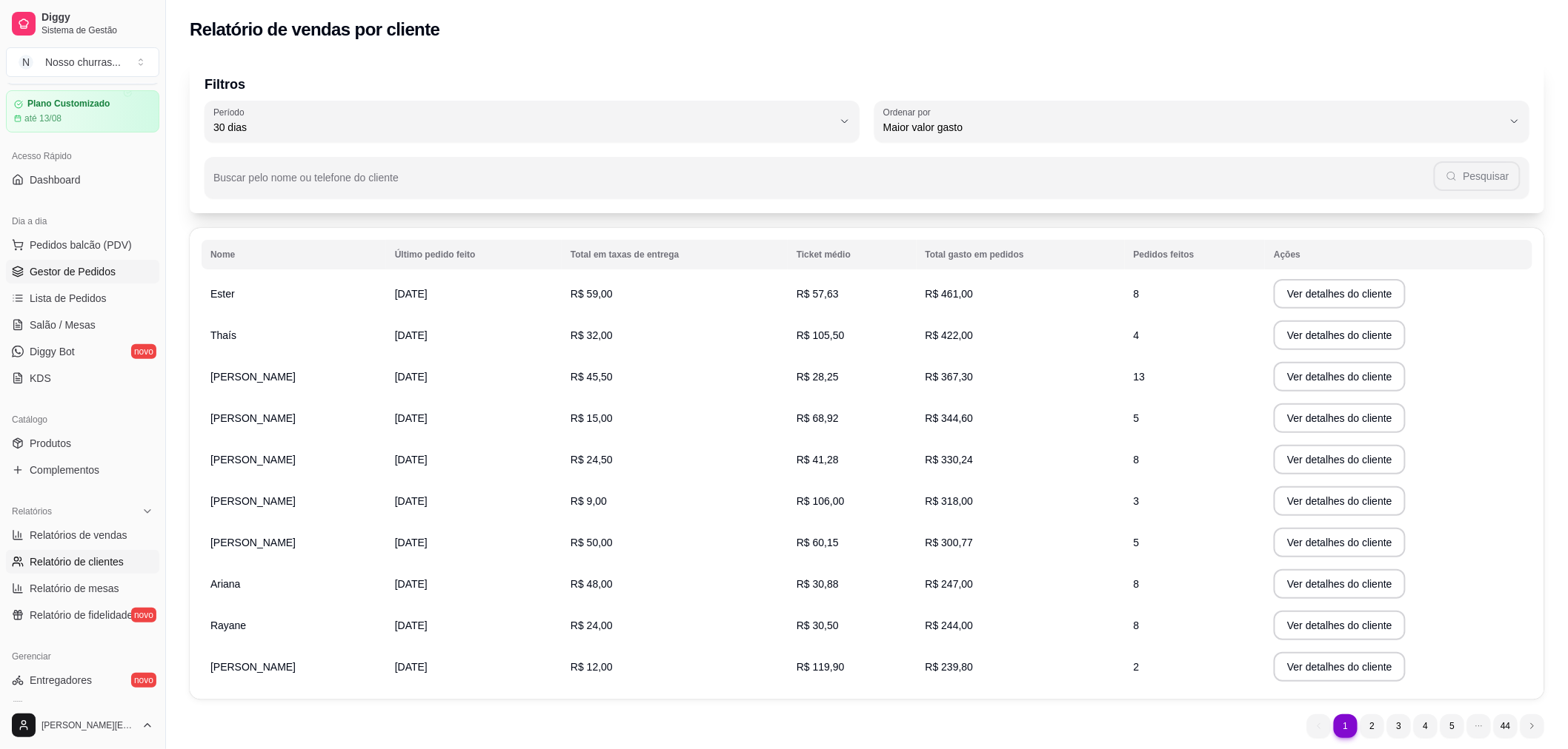
click at [75, 272] on span "Gestor de Pedidos" at bounding box center [72, 272] width 86 height 15
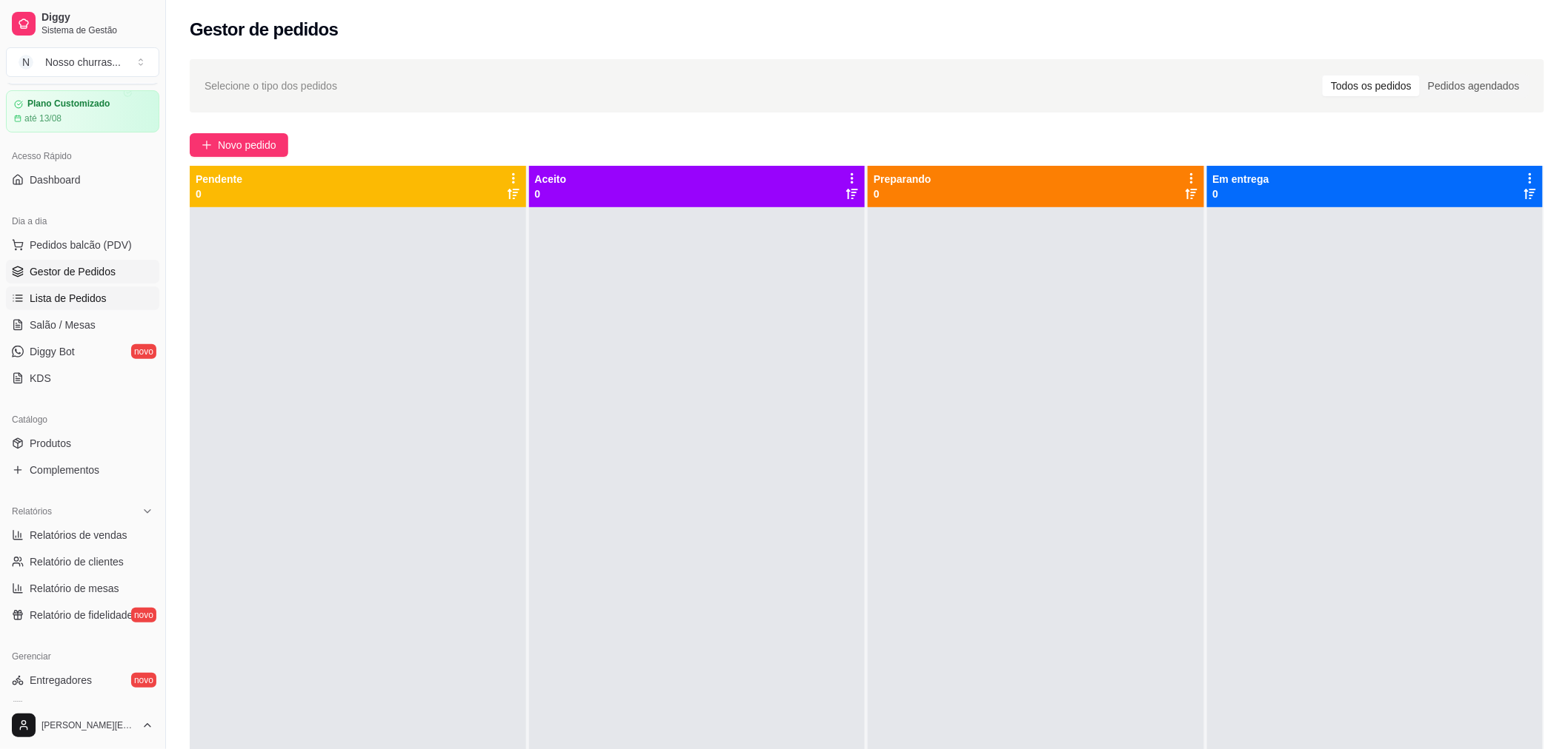
click at [46, 298] on span "Lista de Pedidos" at bounding box center [68, 298] width 77 height 15
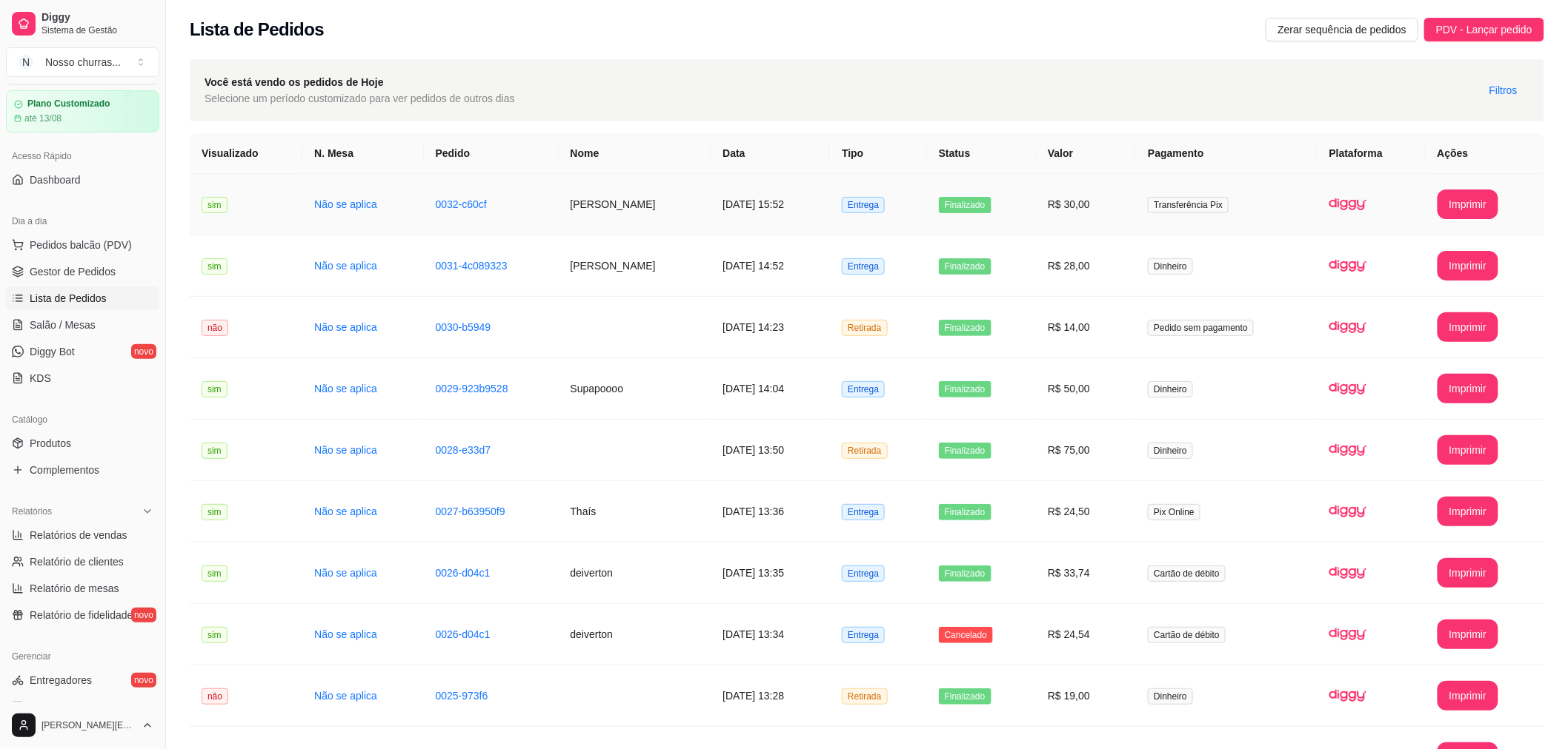
click at [789, 210] on td "[DATE] 15:52" at bounding box center [770, 205] width 119 height 61
click at [1478, 197] on button "Imprimir" at bounding box center [1467, 204] width 59 height 29
click at [100, 532] on span "Relatórios de vendas" at bounding box center [79, 535] width 97 height 15
select select "ALL"
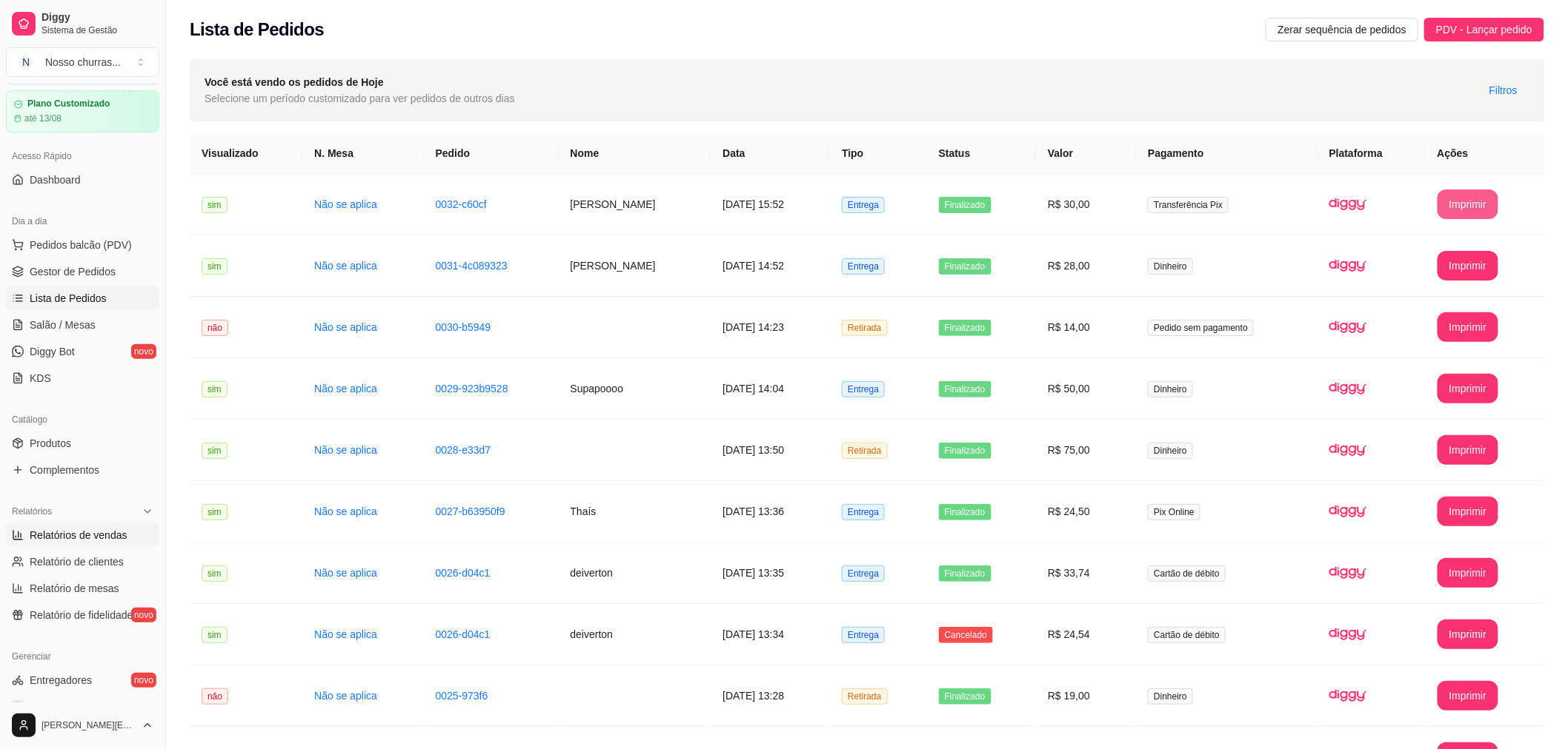
select select "ALL"
select select "0"
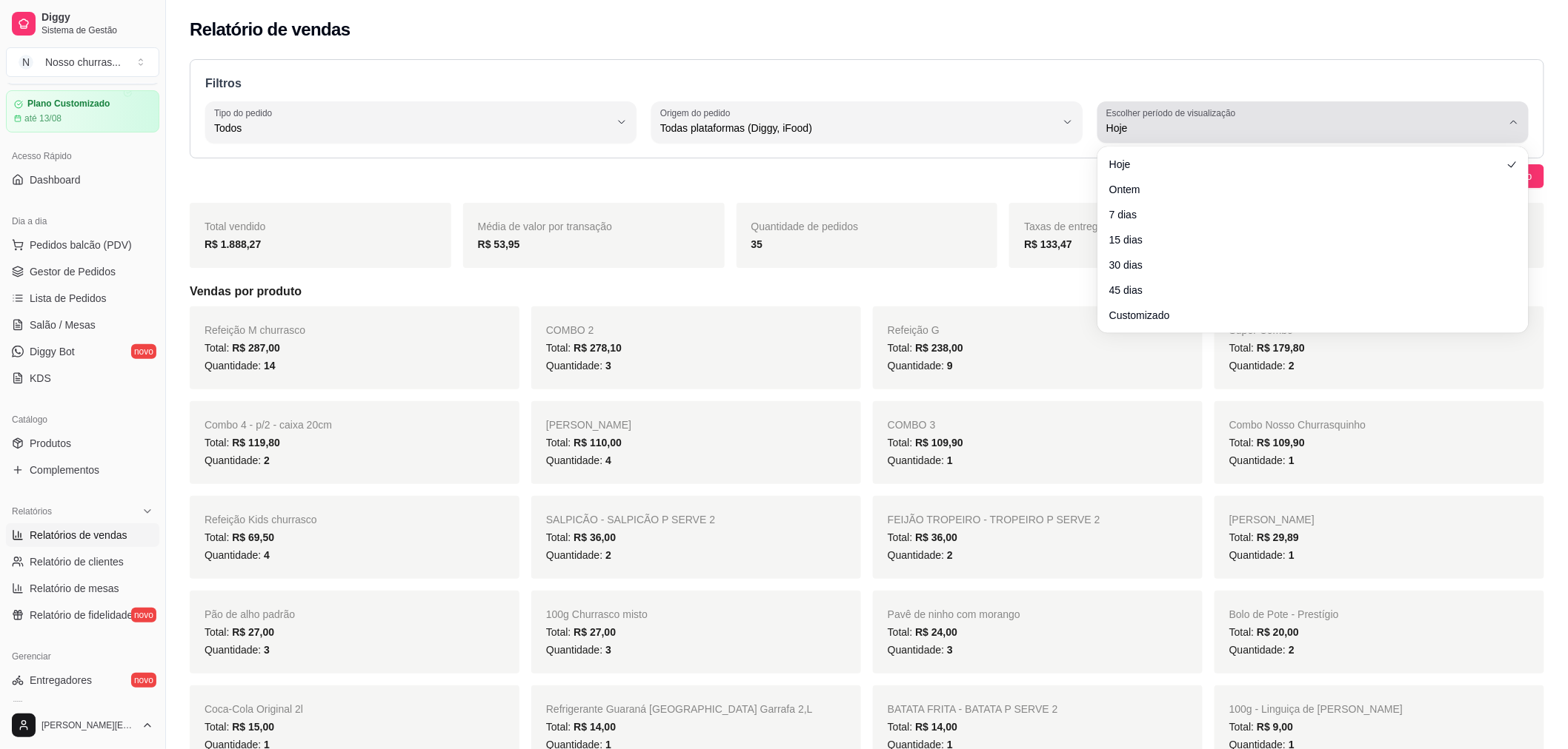
click at [1276, 115] on div "Hoje" at bounding box center [1304, 122] width 396 height 30
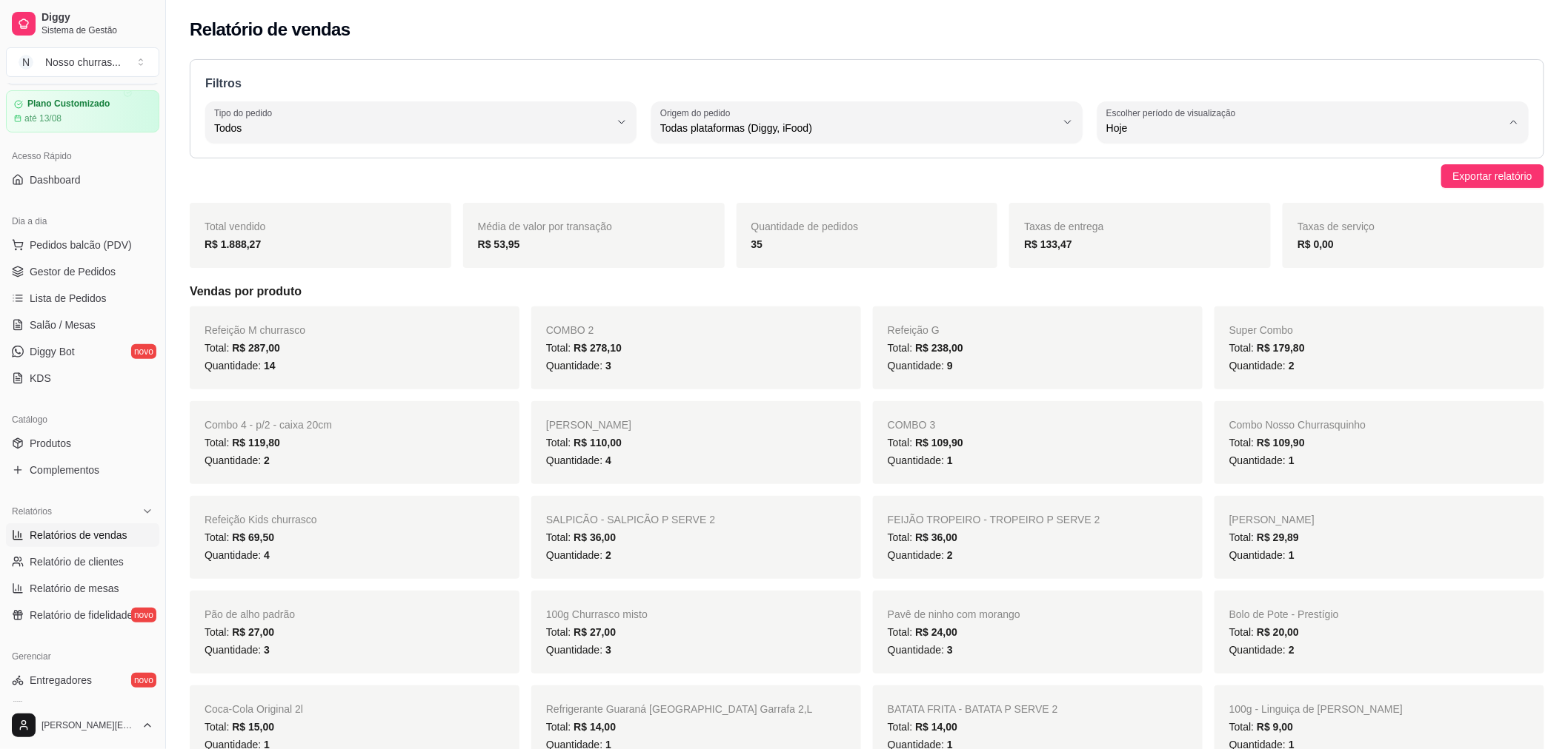
click at [1123, 306] on li "Customizado" at bounding box center [1313, 309] width 402 height 23
type input "-1"
select select "-1"
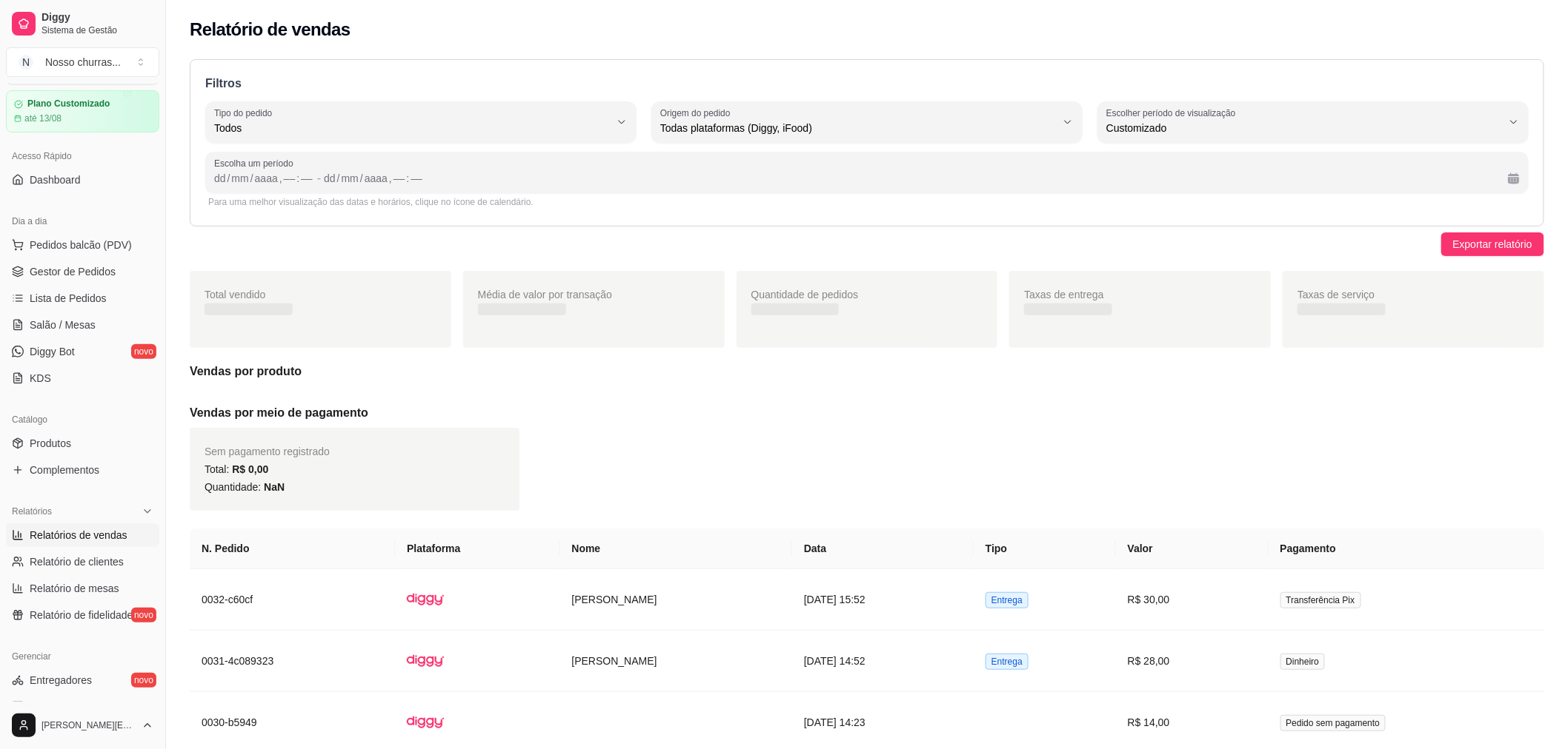
scroll to position [13, 0]
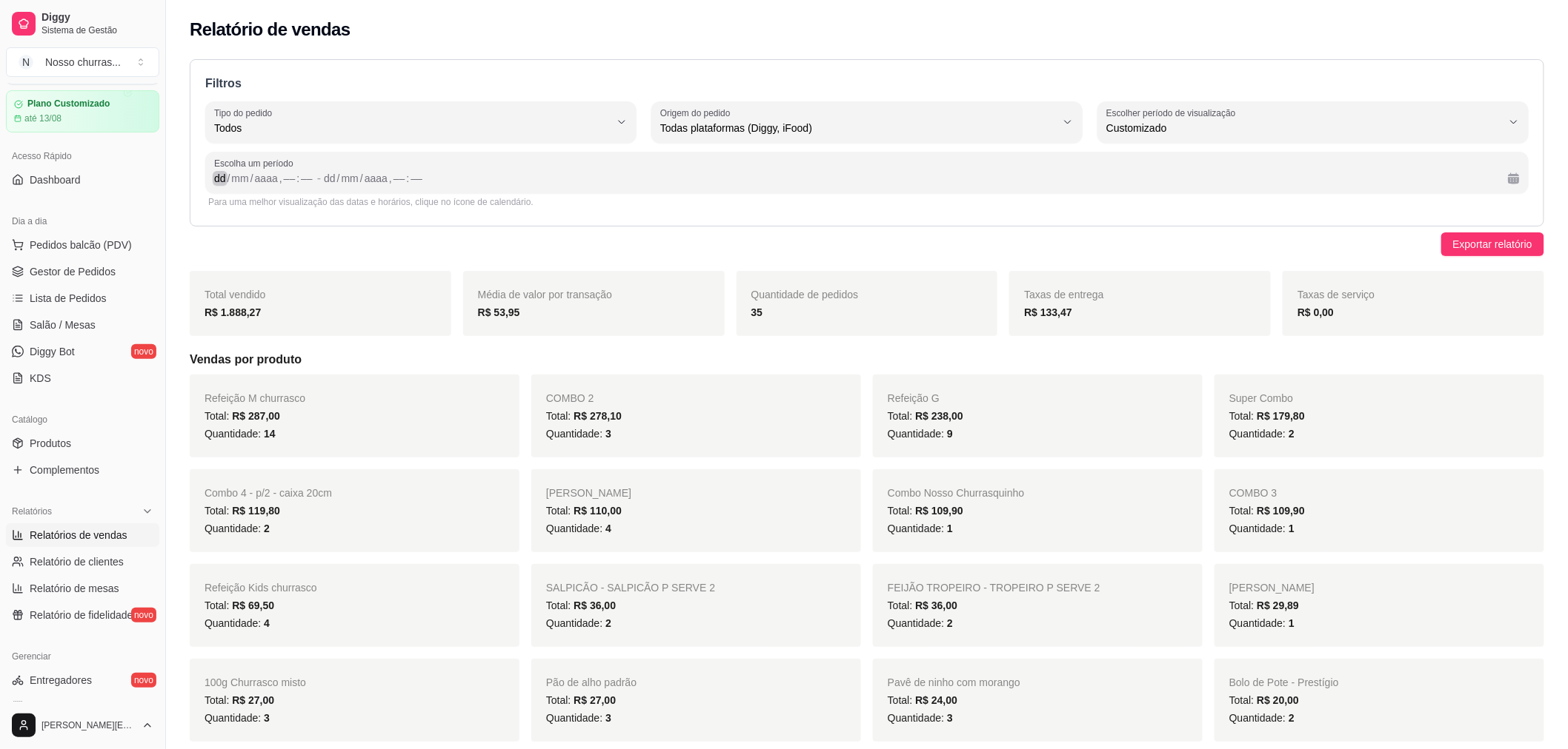
click at [216, 181] on div "dd" at bounding box center [220, 178] width 15 height 15
click at [53, 276] on span "Gestor de Pedidos" at bounding box center [72, 272] width 86 height 15
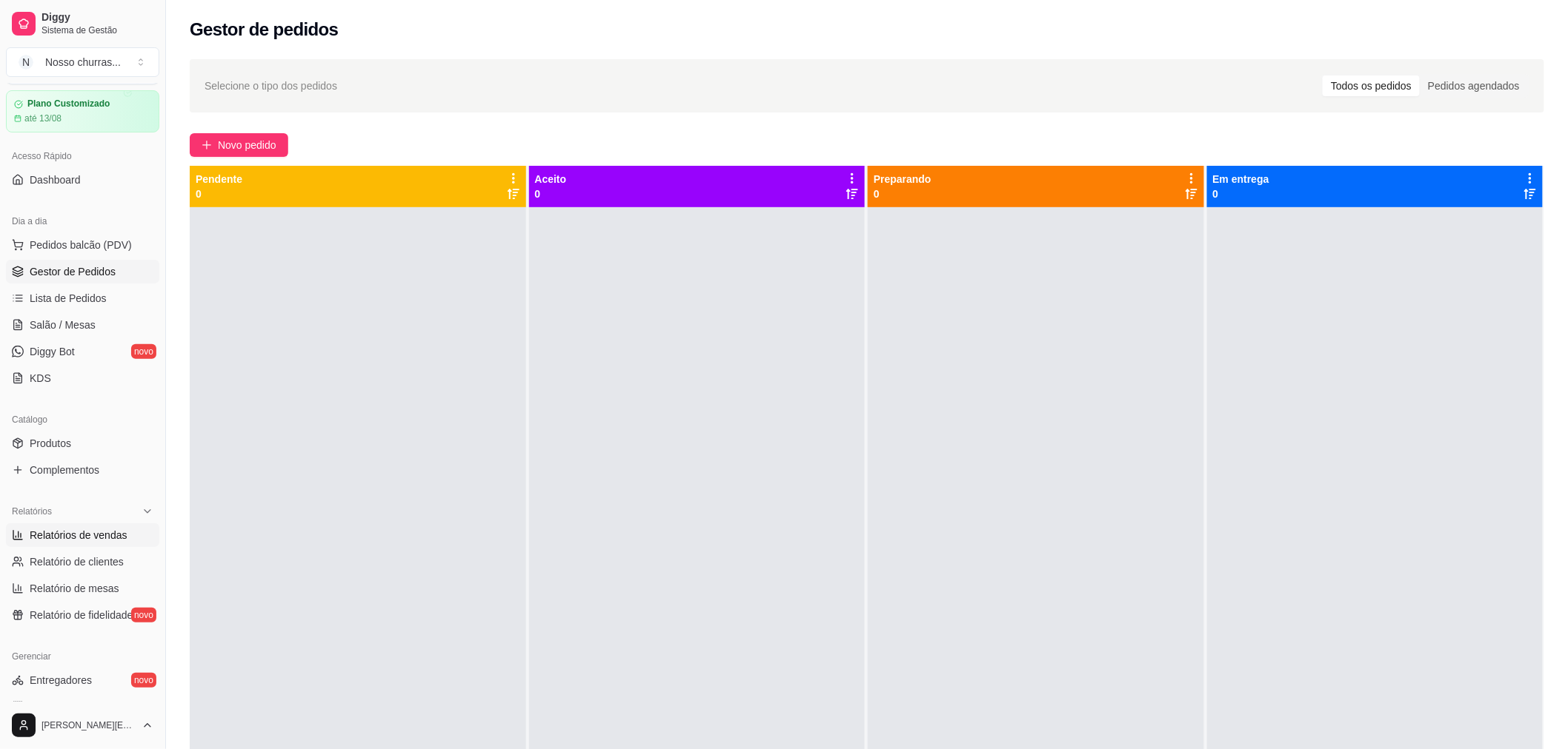
click at [61, 539] on span "Relatórios de vendas" at bounding box center [79, 535] width 97 height 15
select select "ALL"
select select "0"
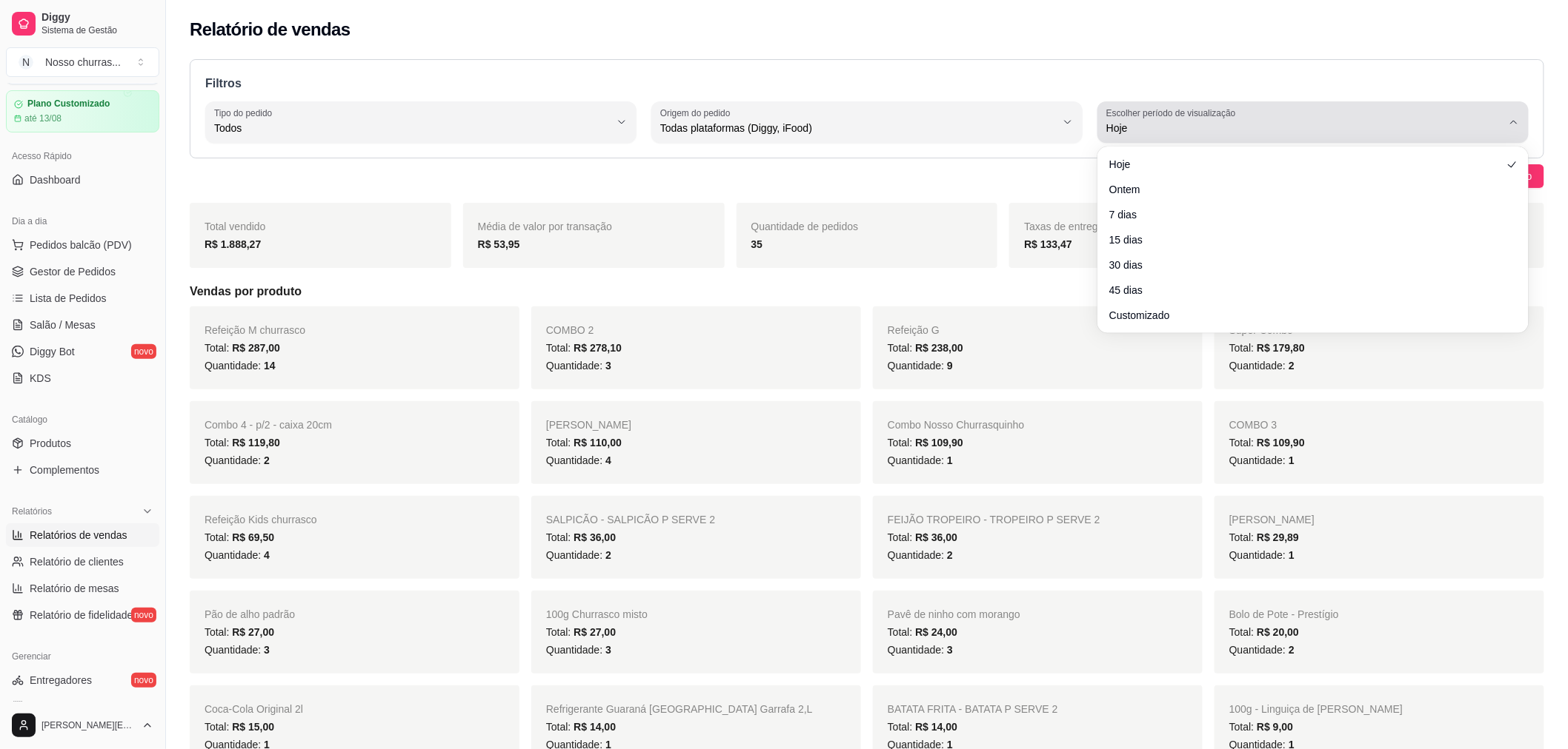
click at [1347, 124] on span "Hoje" at bounding box center [1304, 128] width 396 height 15
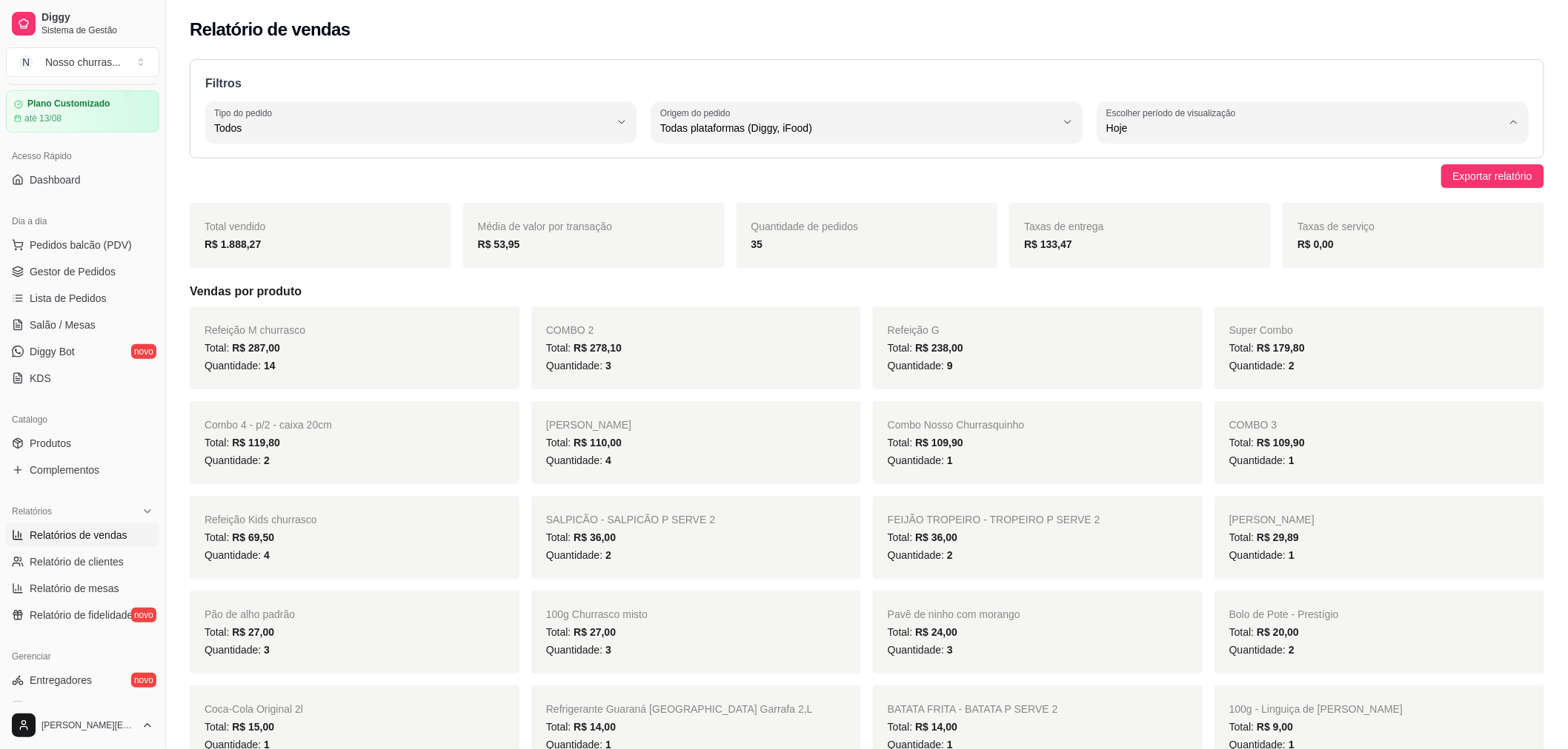
click at [1138, 309] on span "Customizado" at bounding box center [1306, 309] width 377 height 14
type input "-1"
select select "-1"
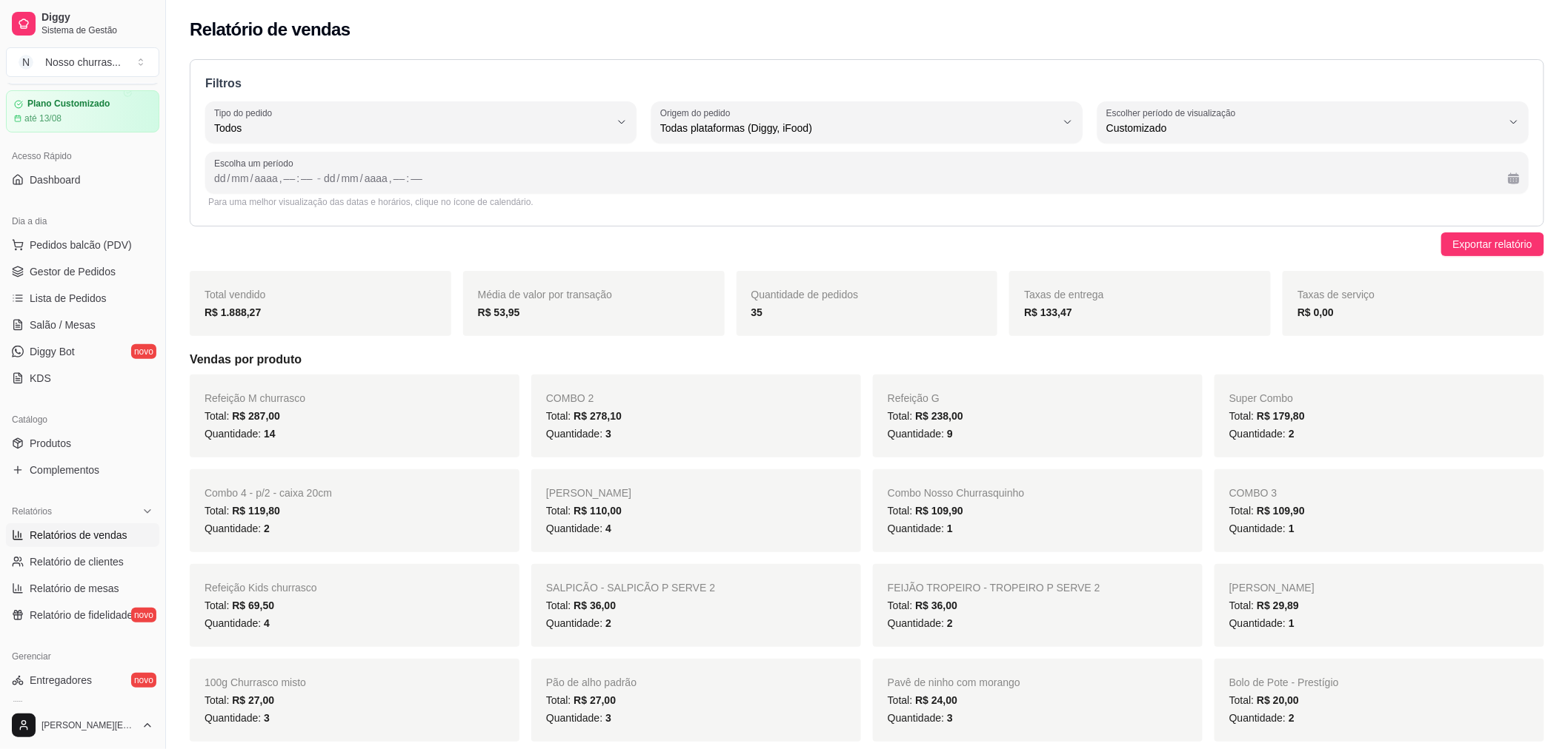
scroll to position [13, 0]
click at [208, 177] on div "Escolha um período dd / mm / aaaa , –– : –– - dd / mm / aaaa , –– : ––" at bounding box center [866, 172] width 1323 height 42
click at [328, 181] on div "dd" at bounding box center [329, 178] width 15 height 15
click at [1513, 242] on span "Exportar relatório" at bounding box center [1493, 244] width 79 height 16
click at [237, 176] on div "mm" at bounding box center [239, 178] width 20 height 15
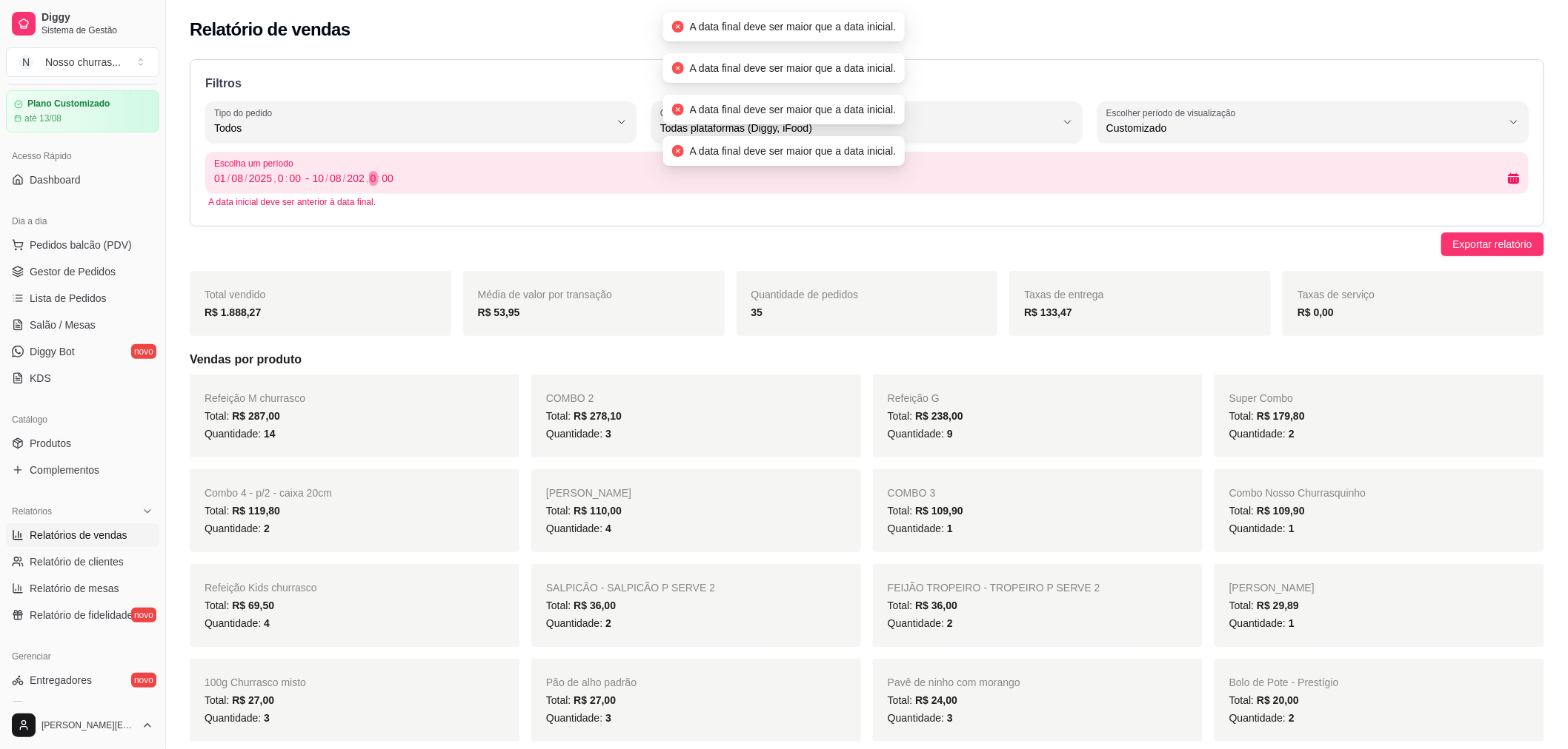
click at [371, 173] on div "0" at bounding box center [373, 178] width 9 height 15
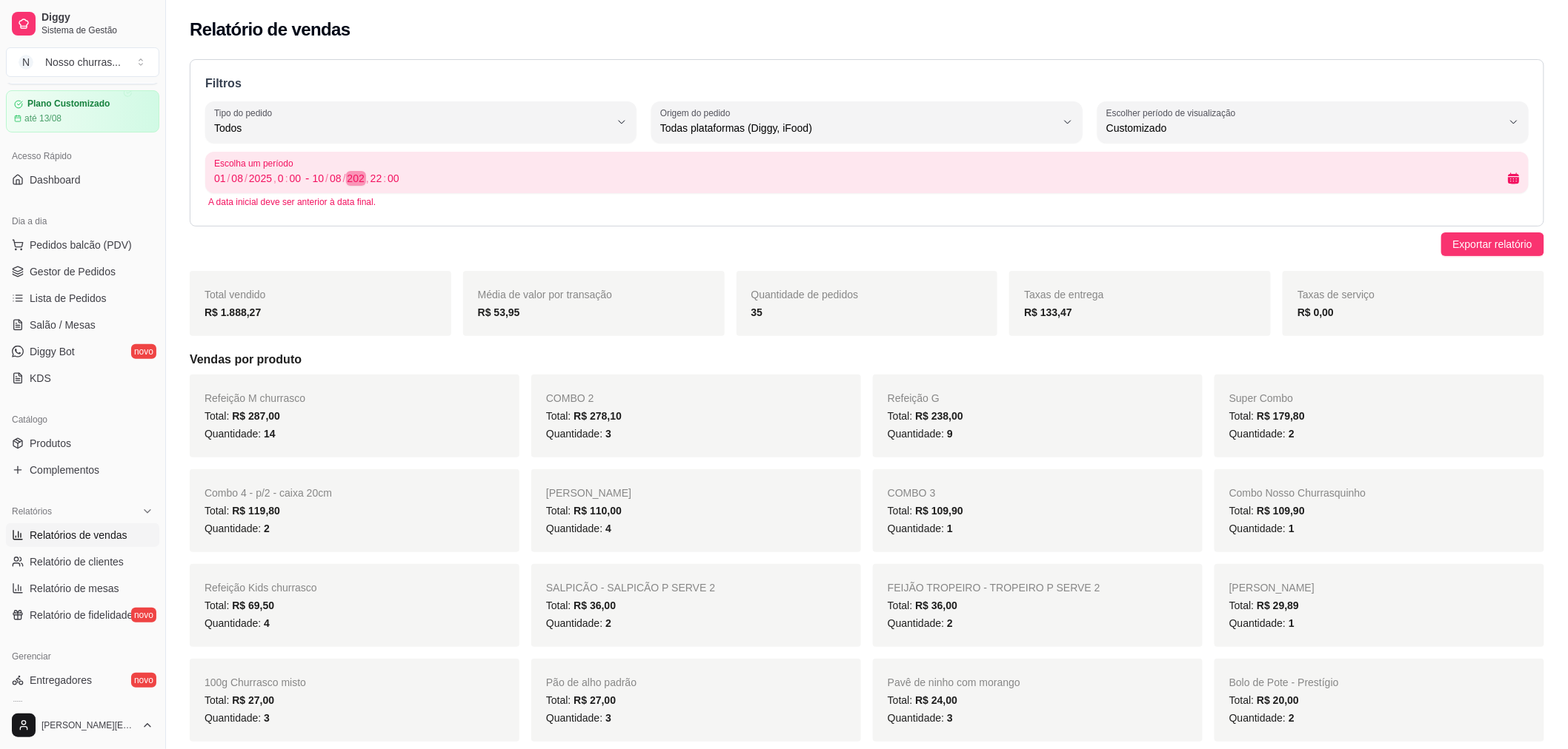
click at [368, 174] on div "," at bounding box center [368, 178] width 6 height 15
